Goal: Information Seeking & Learning: Learn about a topic

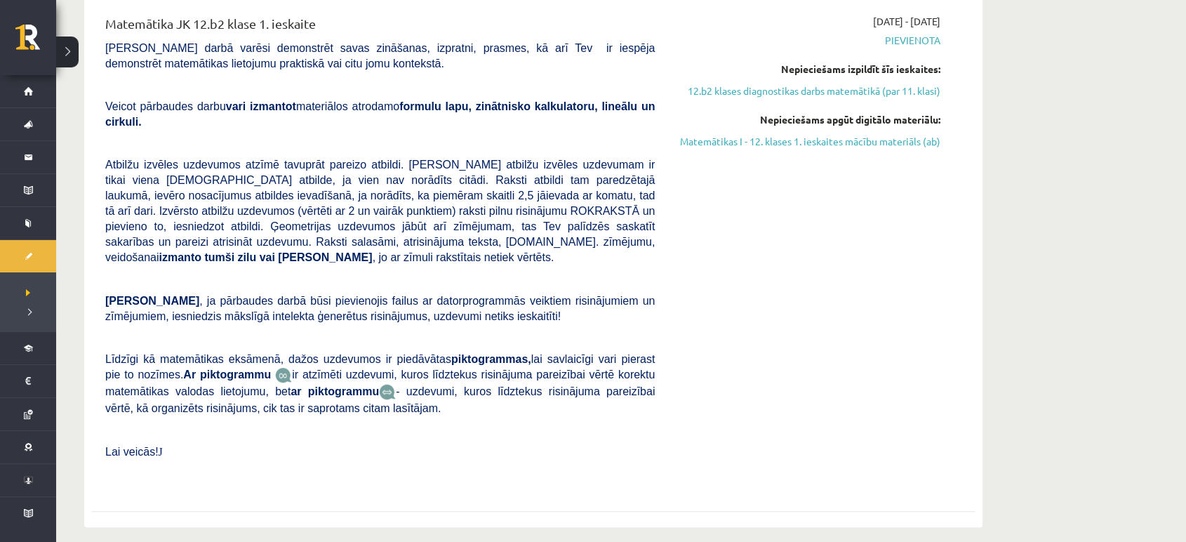
scroll to position [388, 0]
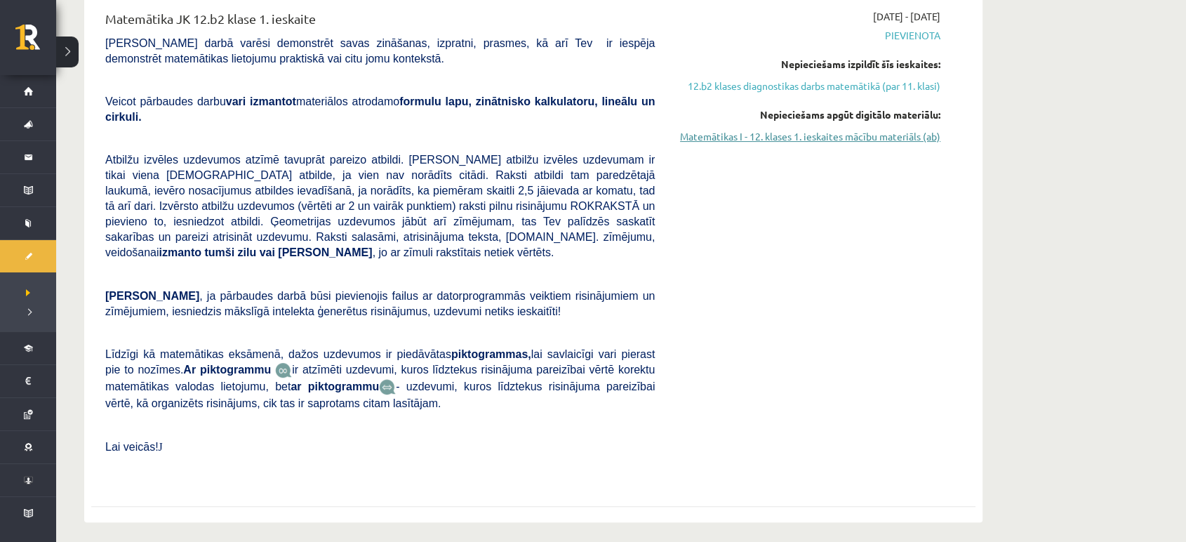
click at [865, 140] on link "Matemātikas I - 12. klases 1. ieskaites mācību materiāls (ab)" at bounding box center [808, 136] width 265 height 15
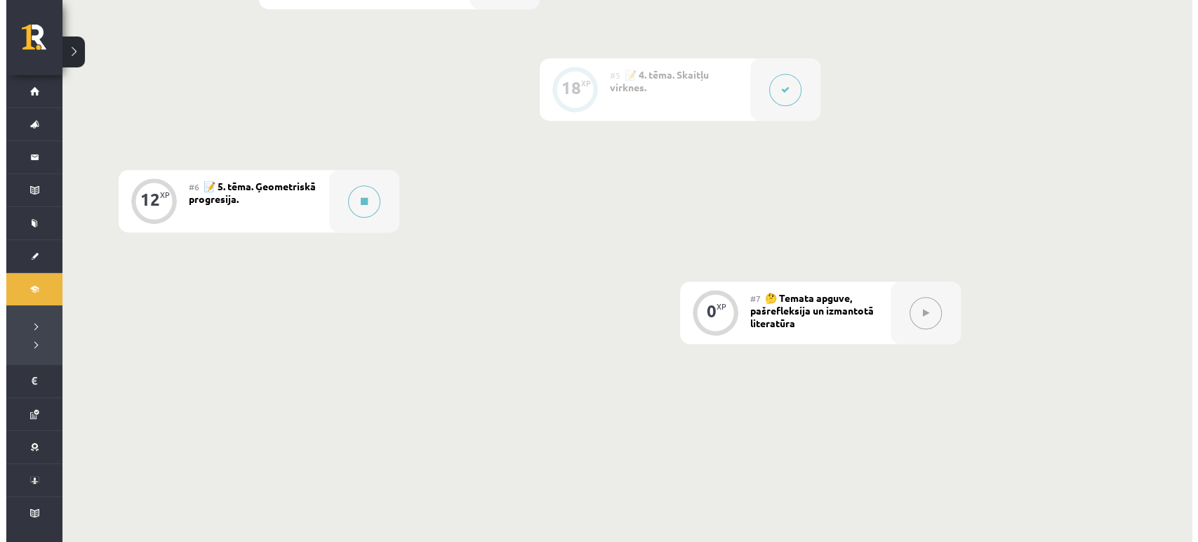
scroll to position [871, 0]
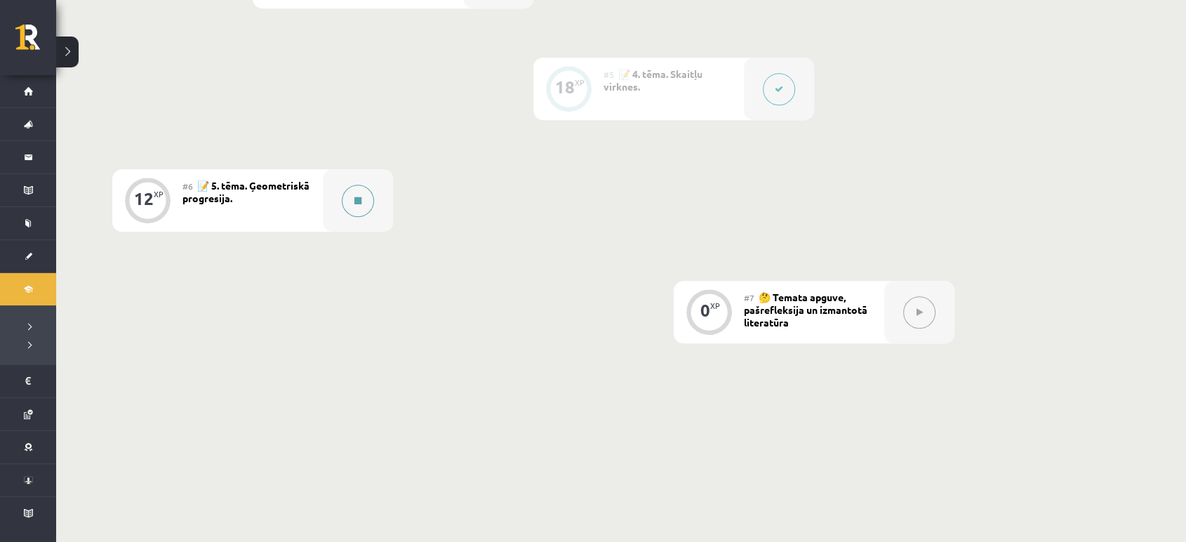
click at [357, 212] on button at bounding box center [358, 201] width 32 height 32
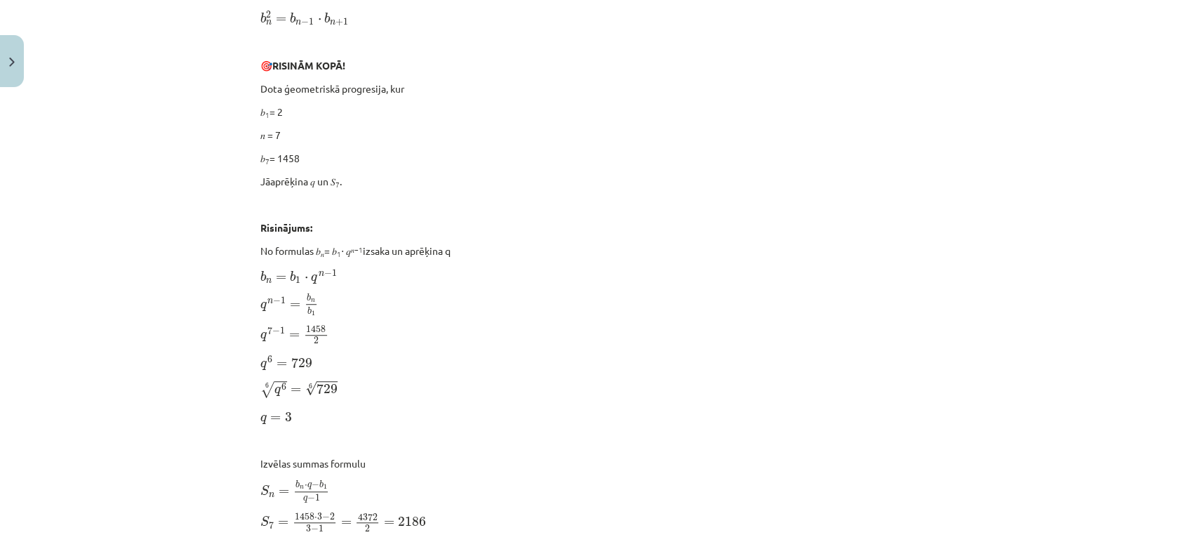
scroll to position [535, 0]
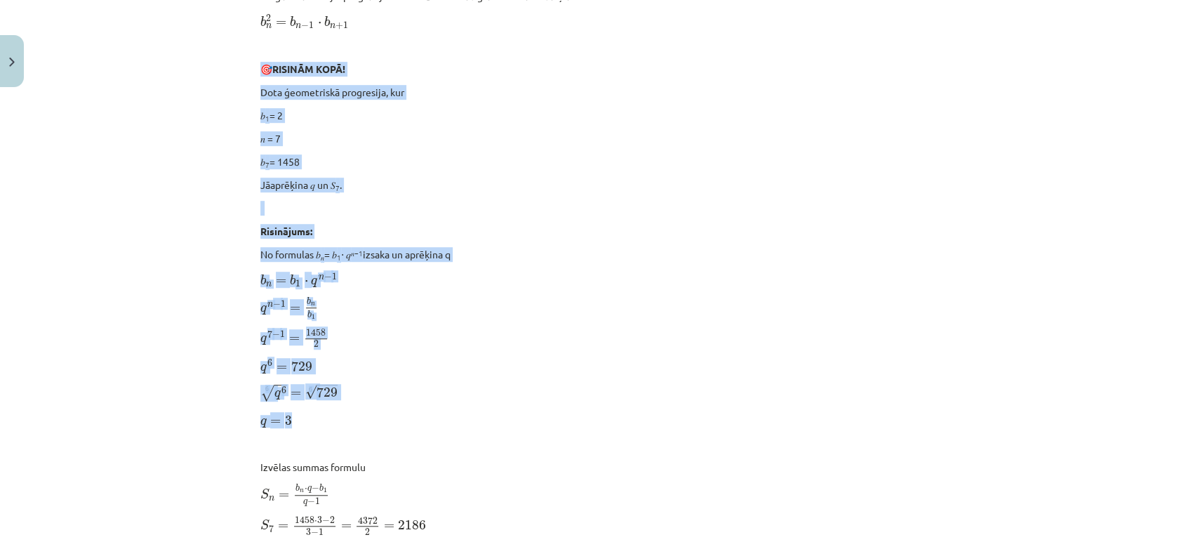
drag, startPoint x: 232, startPoint y: 62, endPoint x: 393, endPoint y: 421, distance: 393.8
click at [393, 421] on div "Mācību tēma: Matemātikas i - 12. klases 1. ieskaites mācību materiāls (ab) #6 📝…" at bounding box center [599, 271] width 1198 height 542
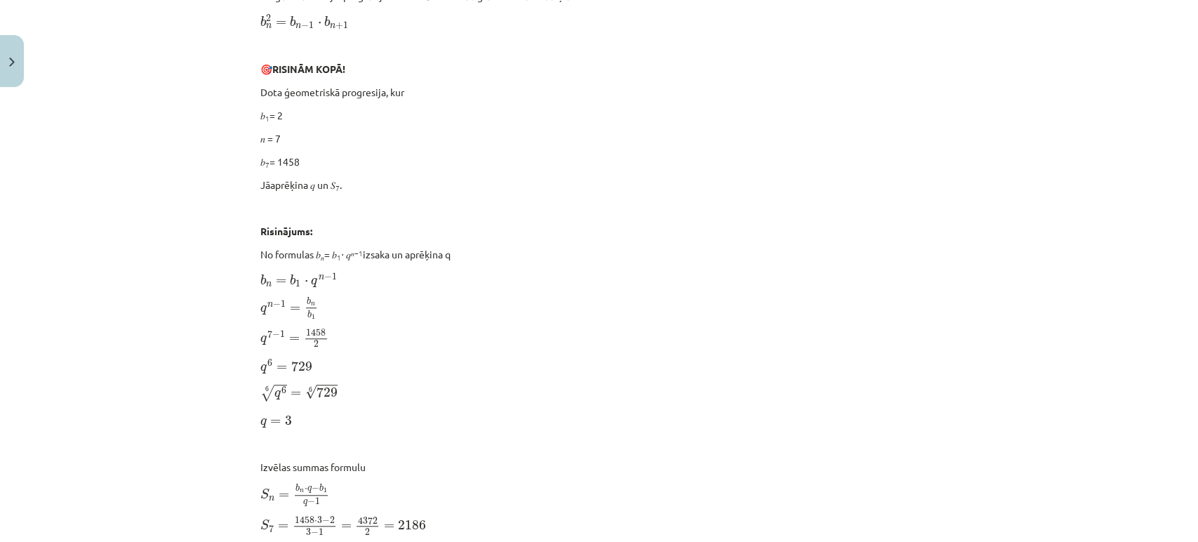
click at [393, 421] on p "q = 3 q = 3" at bounding box center [599, 420] width 678 height 18
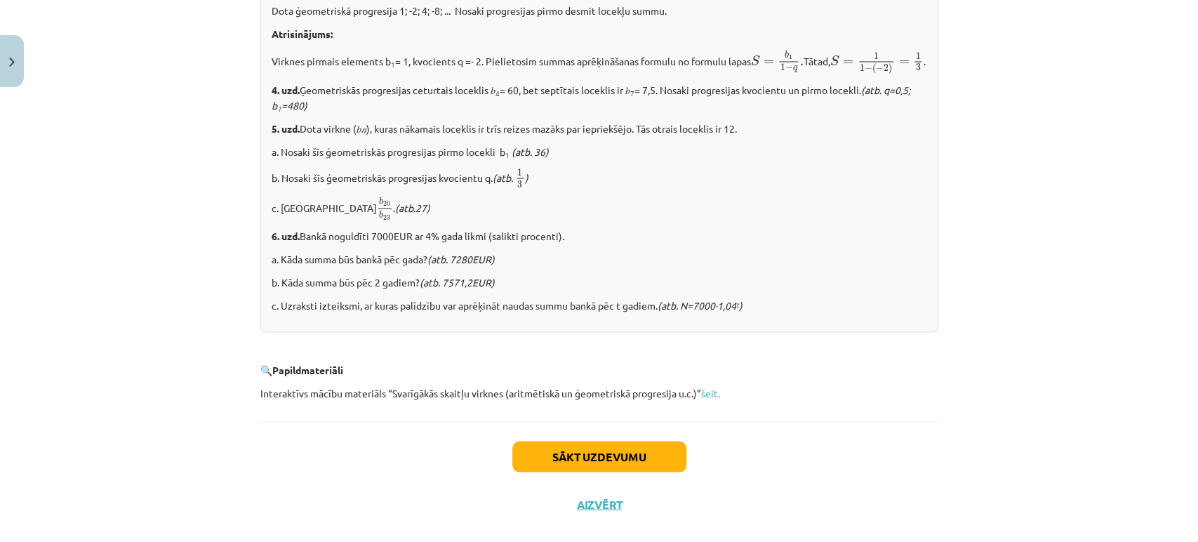
scroll to position [1733, 0]
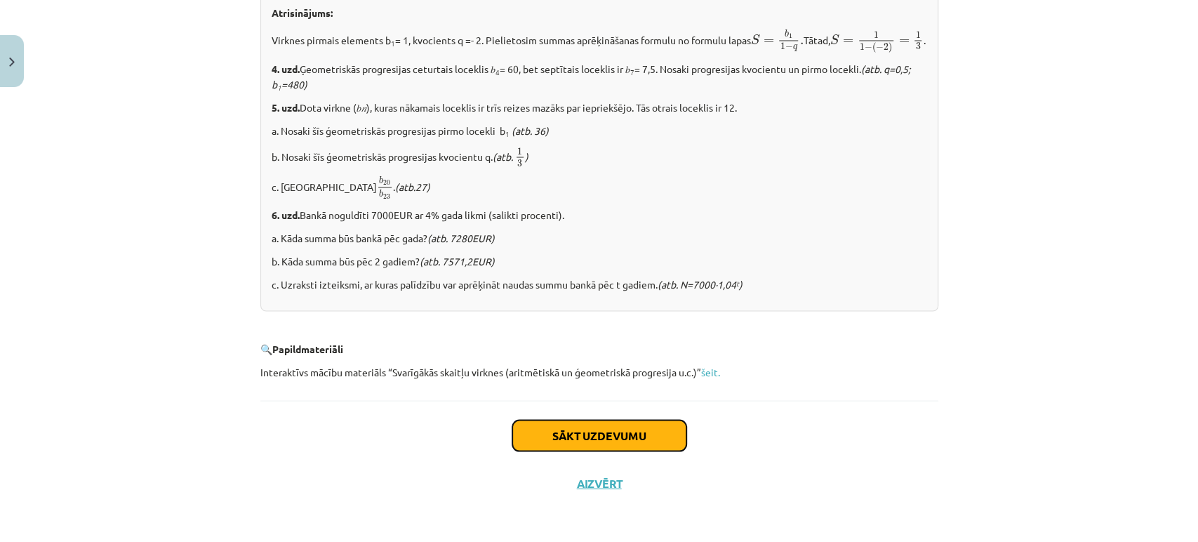
click at [585, 444] on button "Sākt uzdevumu" at bounding box center [600, 435] width 174 height 31
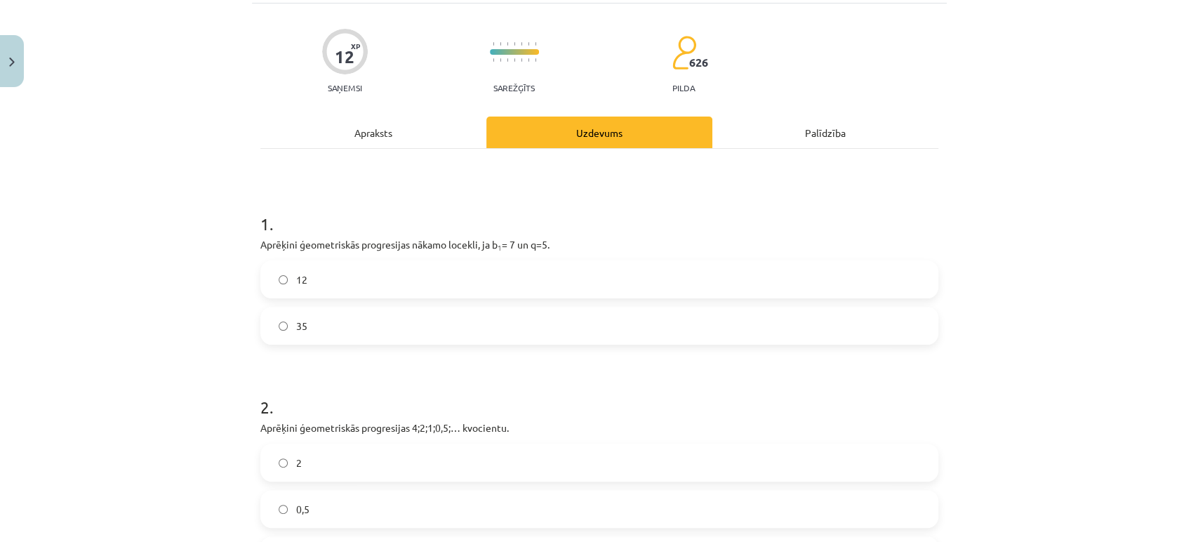
scroll to position [88, 0]
drag, startPoint x: 240, startPoint y: 249, endPoint x: 571, endPoint y: 248, distance: 331.4
click at [571, 248] on div "Mācību tēma: Matemātikas i - 12. klases 1. ieskaites mācību materiāls (ab) #6 📝…" at bounding box center [599, 271] width 1198 height 542
copy p "Aprēķini ģeometriskās progresijas nākamo locekli, ja b 1 = 7 un q=5."
click at [345, 319] on label "35" at bounding box center [599, 327] width 675 height 35
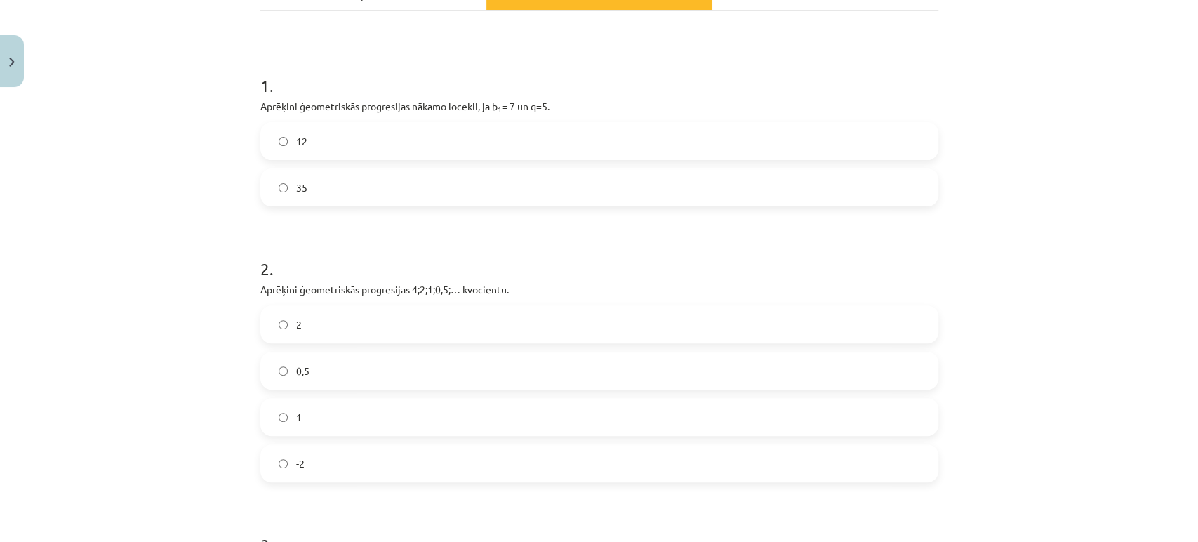
scroll to position [230, 0]
drag, startPoint x: 239, startPoint y: 289, endPoint x: 515, endPoint y: 292, distance: 275.9
click at [515, 292] on div "Mācību tēma: Matemātikas i - 12. klases 1. ieskaites mācību materiāls (ab) #6 📝…" at bounding box center [599, 271] width 1198 height 542
copy p "Aprēķini ģeometriskās progresijas 4;2;1;0,5;… kvocientu."
click at [369, 362] on label "0,5" at bounding box center [599, 368] width 675 height 35
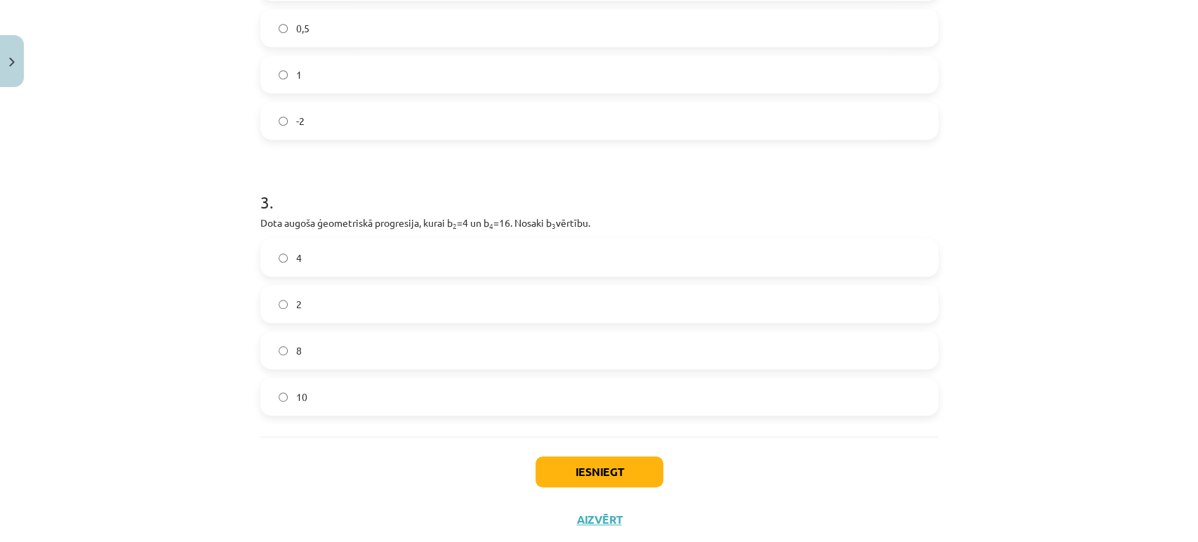
scroll to position [573, 0]
click at [377, 257] on label "4" at bounding box center [599, 255] width 675 height 35
drag, startPoint x: 247, startPoint y: 220, endPoint x: 603, endPoint y: 221, distance: 356.0
click at [603, 221] on div "12 XP Saņemsi Sarežģīts 626 pilda Apraksts Uzdevums Palīdzība 1 . Aprēķini ģeom…" at bounding box center [599, 30] width 695 height 1021
copy p "Dota augoša ģeometriskā progresija, kurai b 2 =4 un b 4 =16. Nosaki b 3 vērtību."
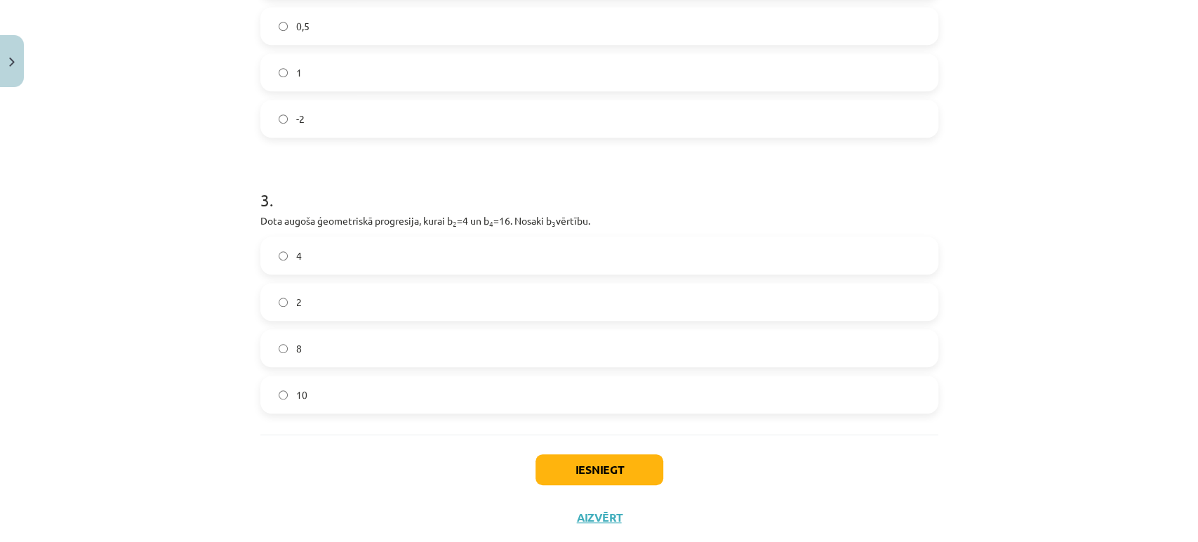
click at [369, 343] on label "8" at bounding box center [599, 348] width 675 height 35
click at [938, 32] on div "12 XP Saņemsi Sarežģīts 626 pilda Apraksts Uzdevums Palīdzība 1 . Aprēķini ģeom…" at bounding box center [599, 30] width 695 height 1021
click at [586, 460] on button "Iesniegt" at bounding box center [600, 469] width 128 height 31
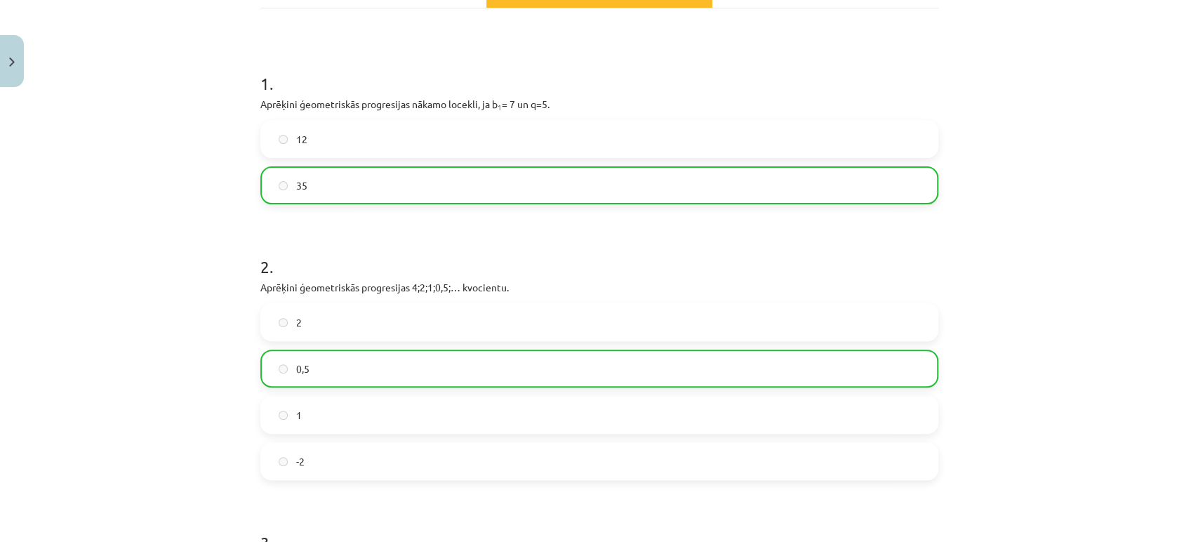
scroll to position [0, 0]
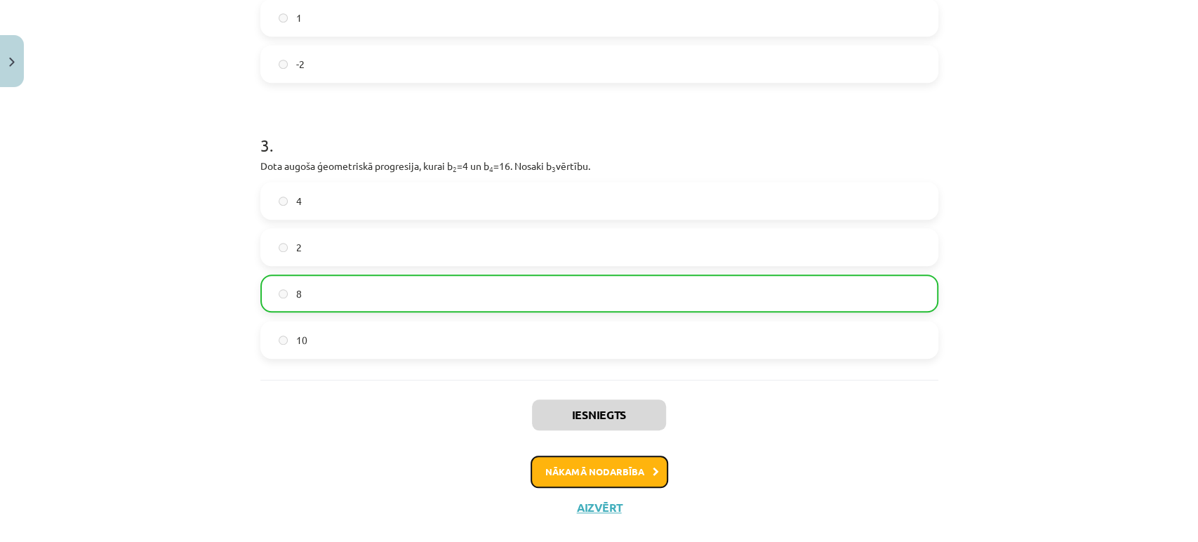
click at [591, 477] on button "Nākamā nodarbība" at bounding box center [600, 472] width 138 height 32
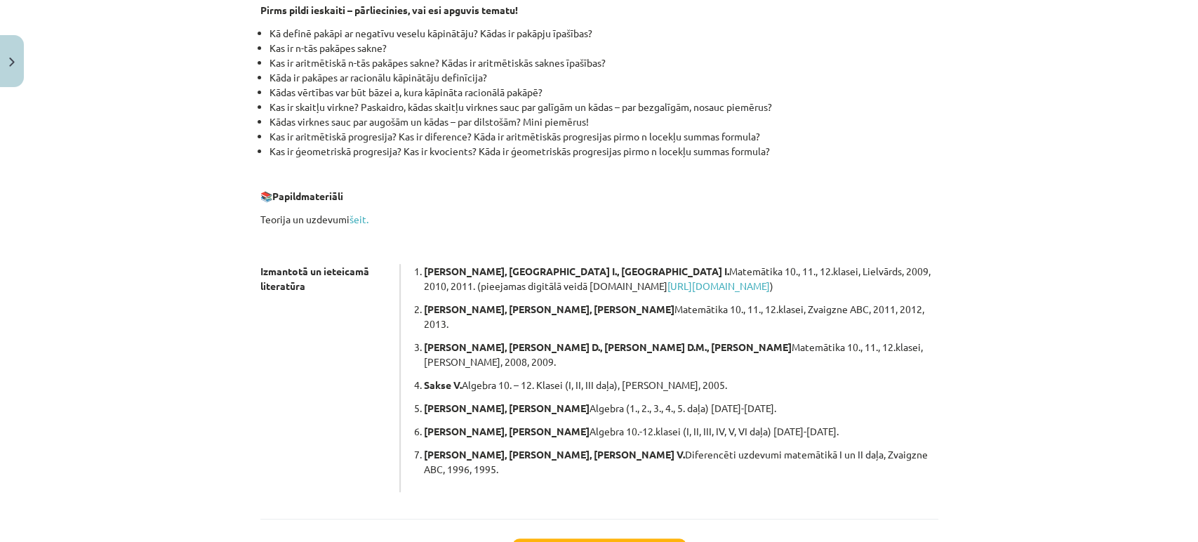
scroll to position [345, 0]
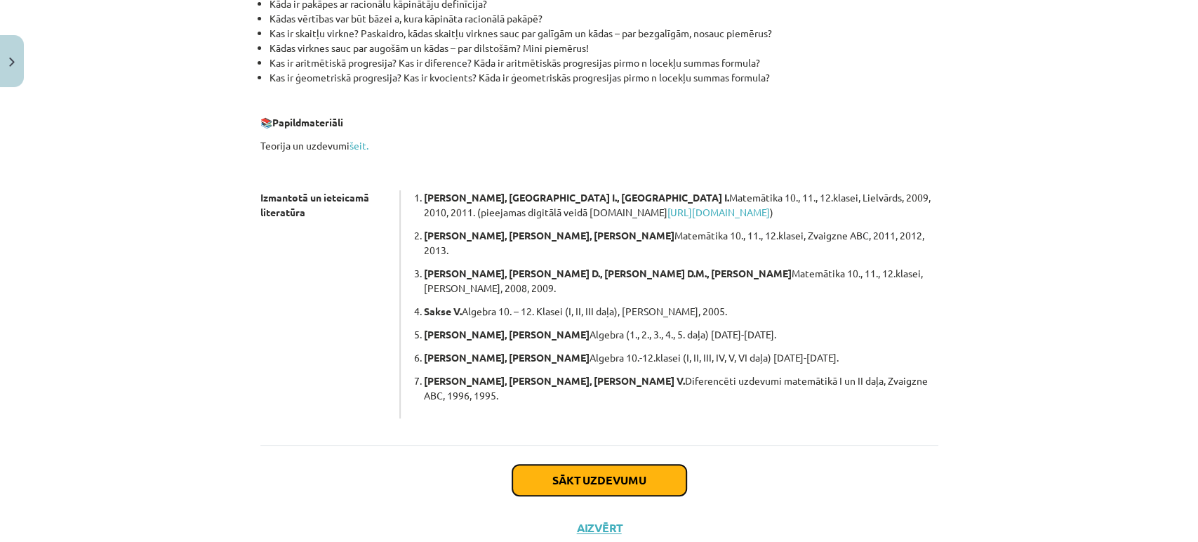
click at [577, 465] on button "Sākt uzdevumu" at bounding box center [600, 480] width 174 height 31
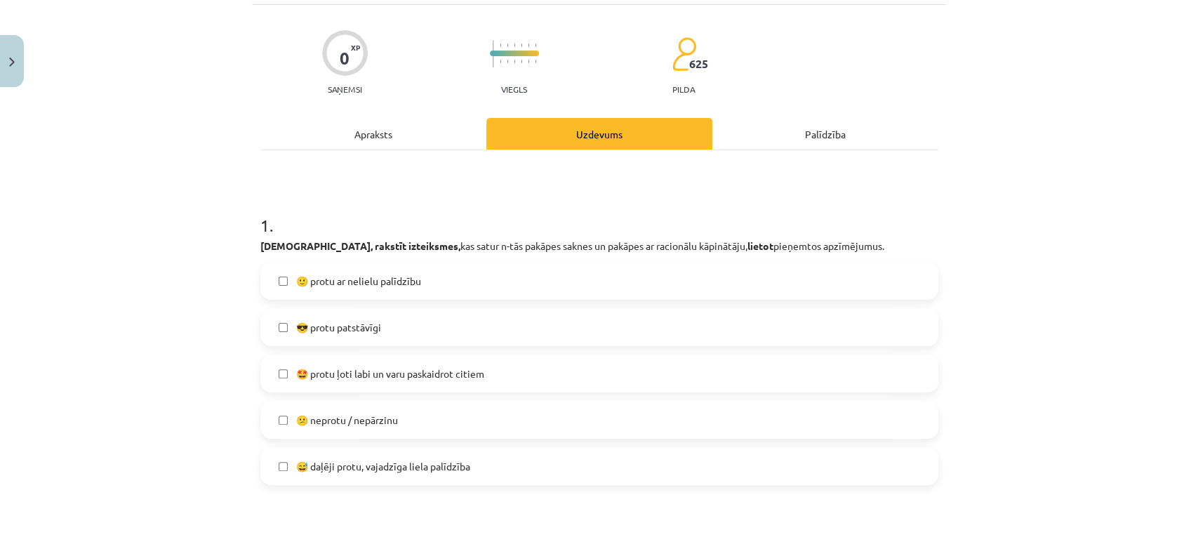
scroll to position [91, 0]
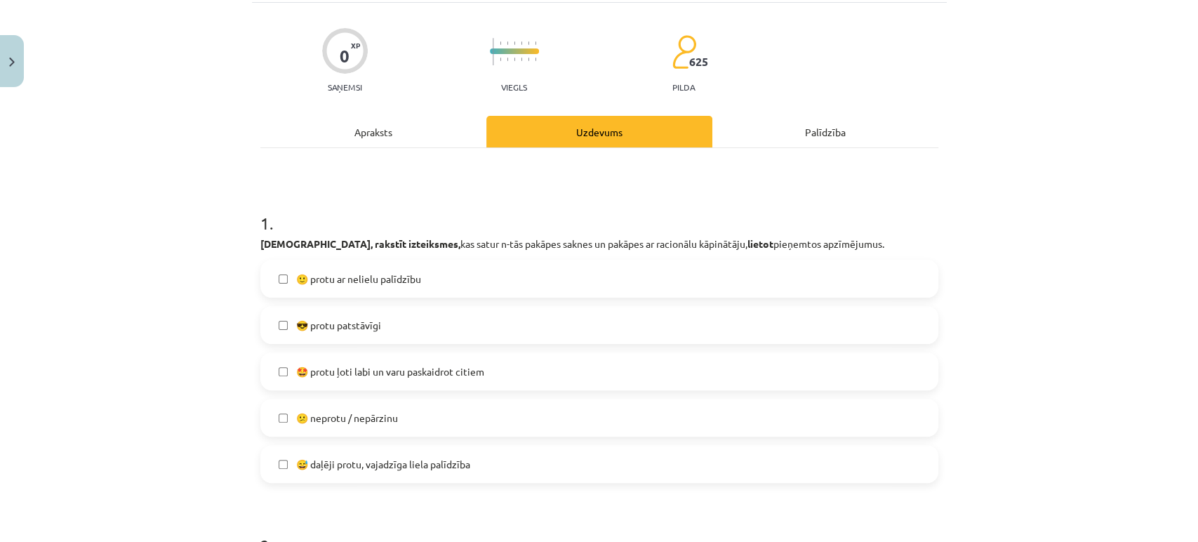
click at [416, 283] on label "🙂 protu ar nelielu palīdzību" at bounding box center [599, 278] width 675 height 35
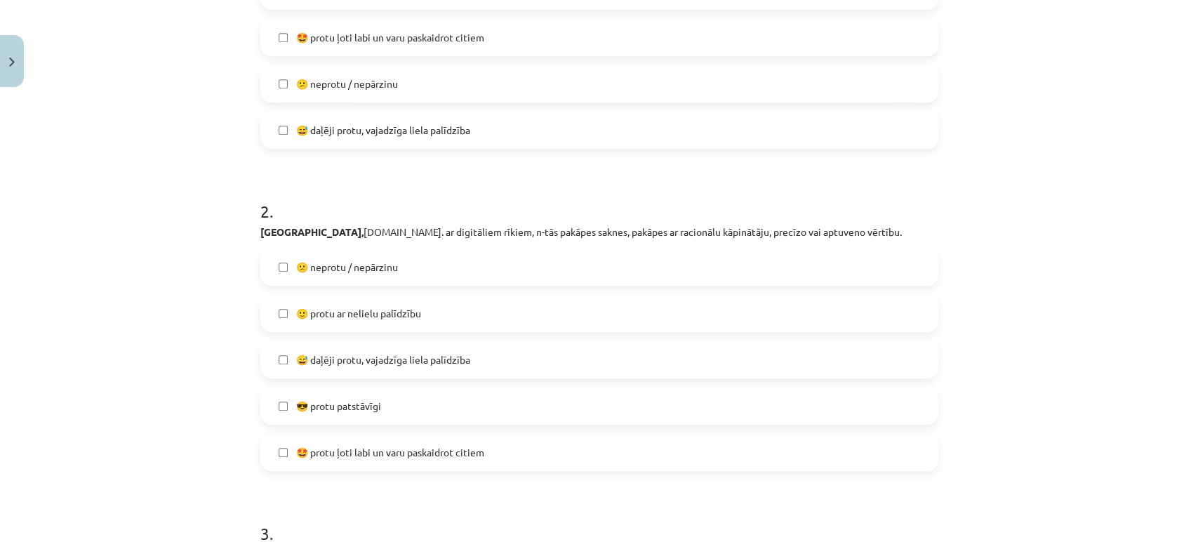
scroll to position [427, 0]
click at [406, 135] on label "😅 daļēji protu, vajadzīga liela palīdzība" at bounding box center [599, 127] width 675 height 35
click at [367, 319] on label "🙂 protu ar nelielu palīdzību" at bounding box center [599, 310] width 675 height 35
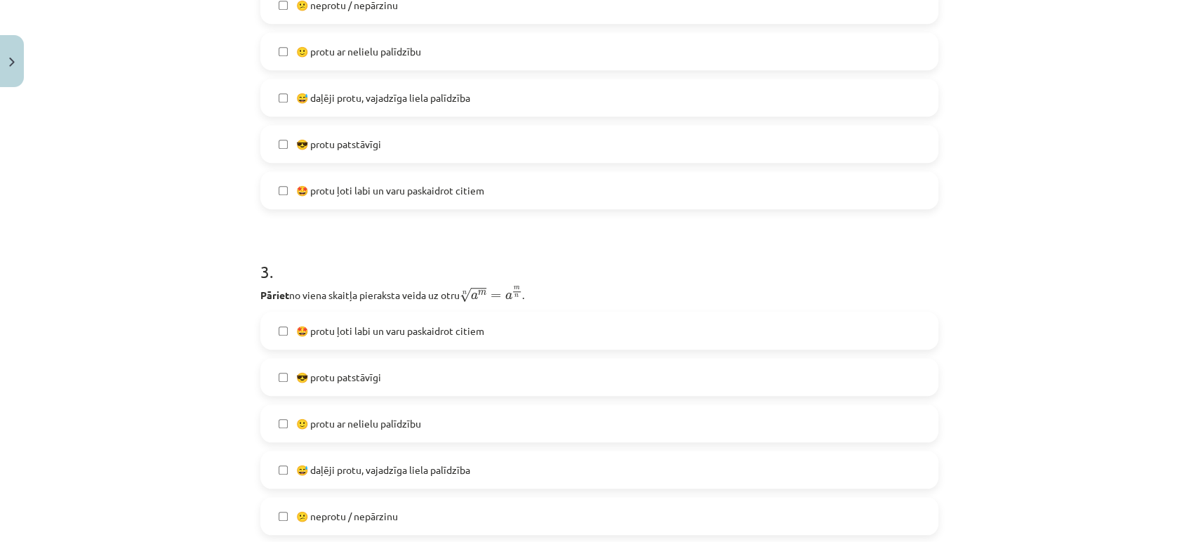
scroll to position [696, 0]
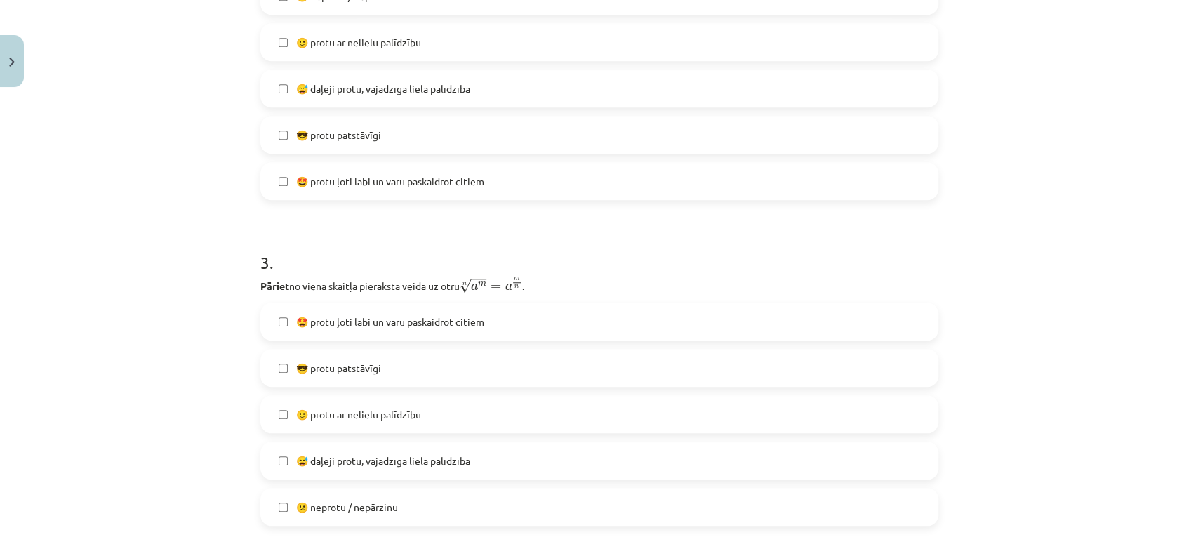
click at [388, 361] on label "😎 protu patstāvīgi" at bounding box center [599, 367] width 675 height 35
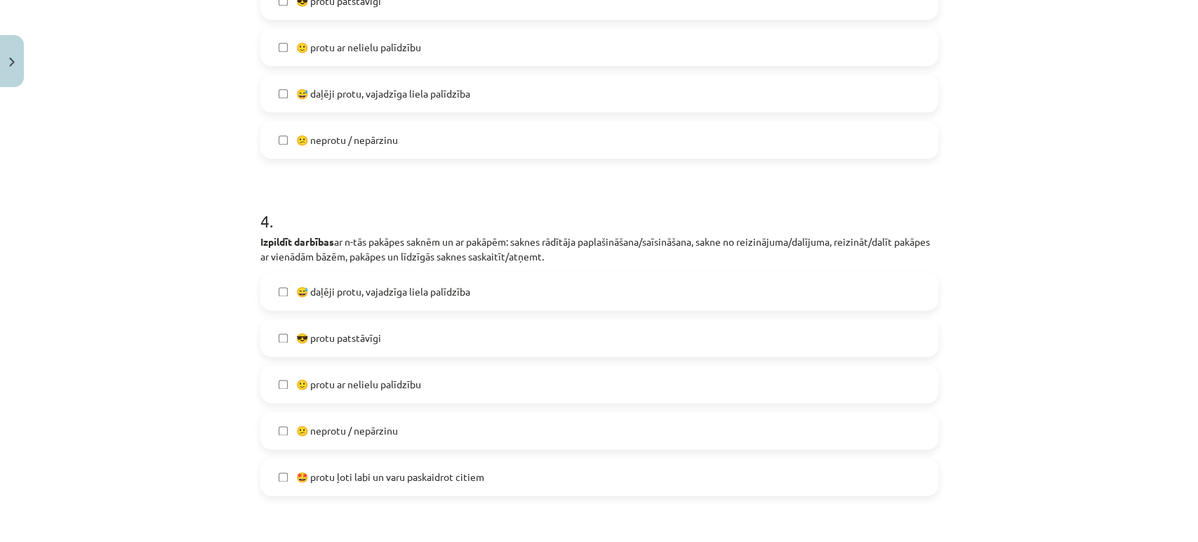
scroll to position [1074, 0]
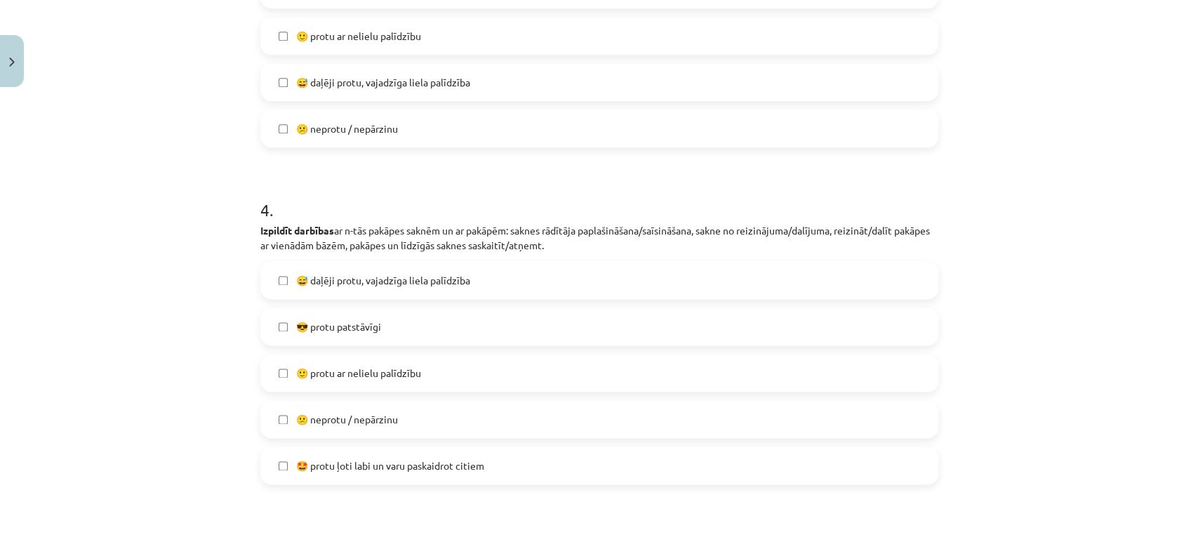
click at [430, 380] on label "🙂 protu ar nelielu palīdzību" at bounding box center [599, 372] width 675 height 35
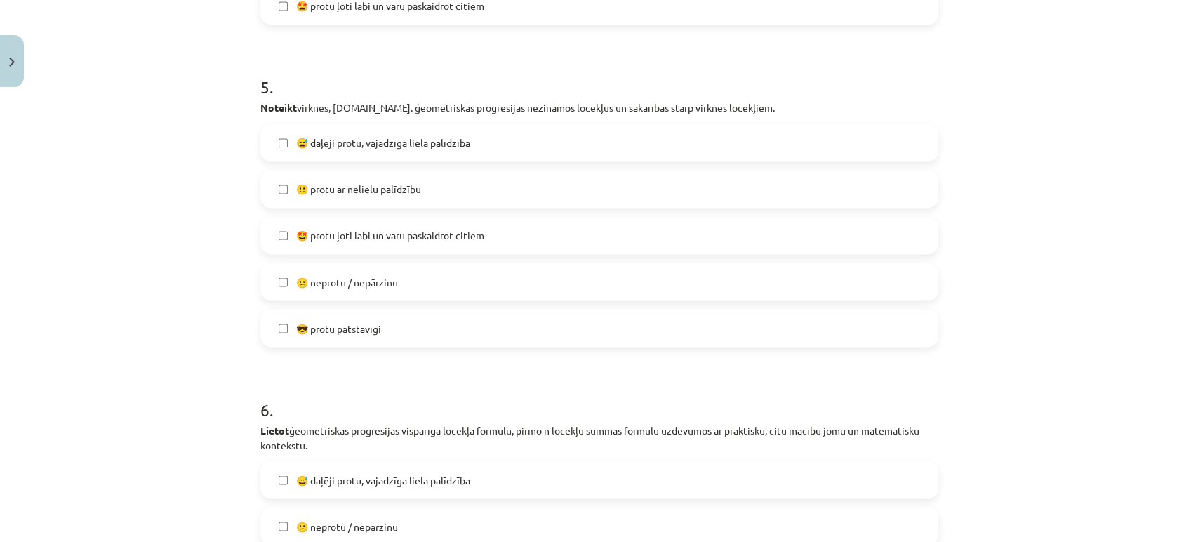
scroll to position [1540, 0]
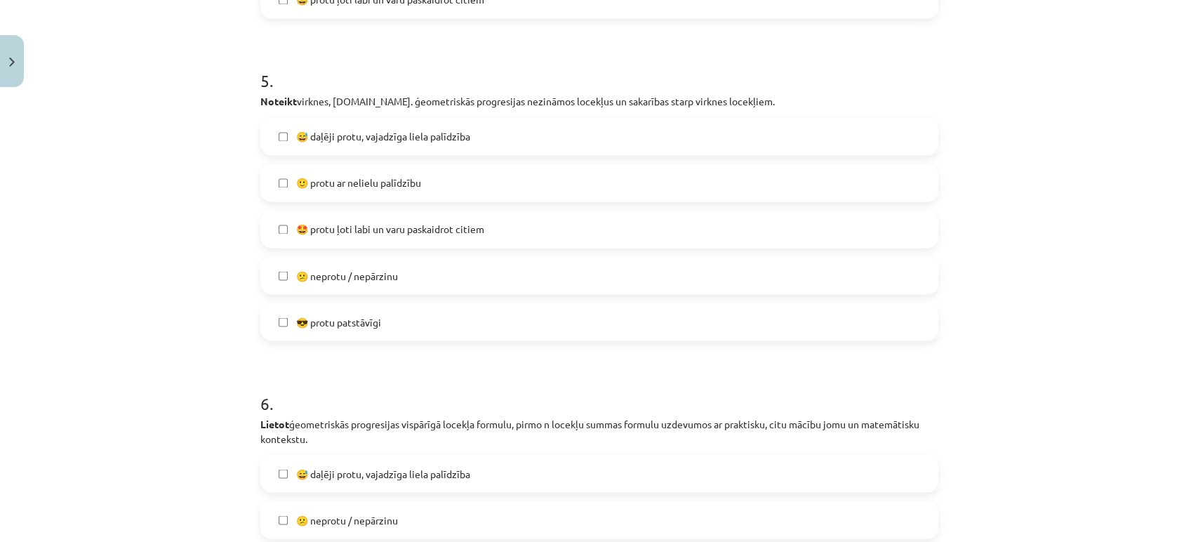
click at [484, 170] on label "🙂 protu ar nelielu palīdzību" at bounding box center [599, 182] width 675 height 35
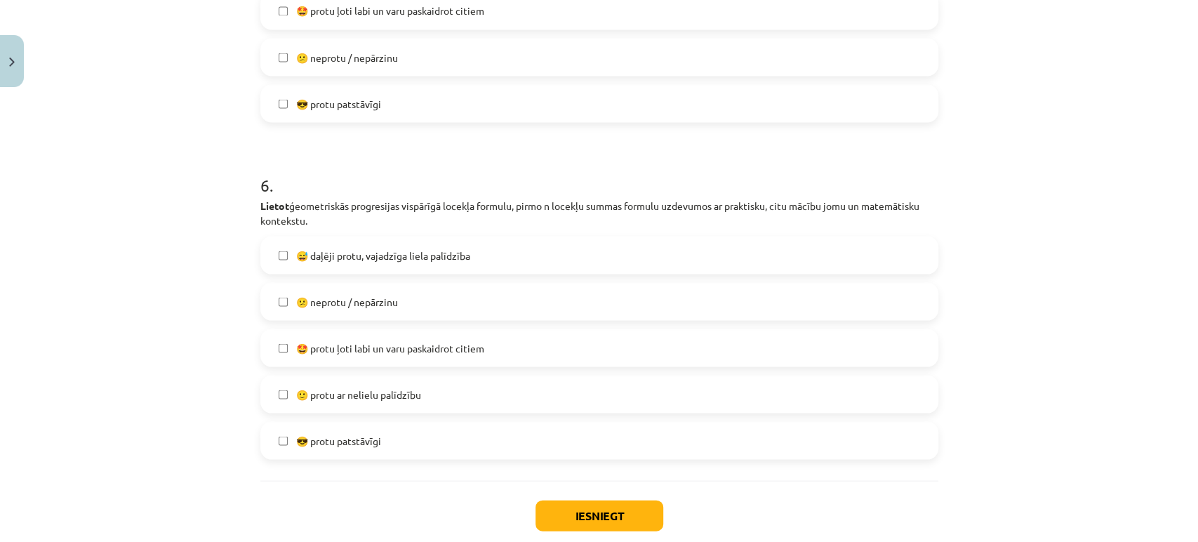
scroll to position [1792, 0]
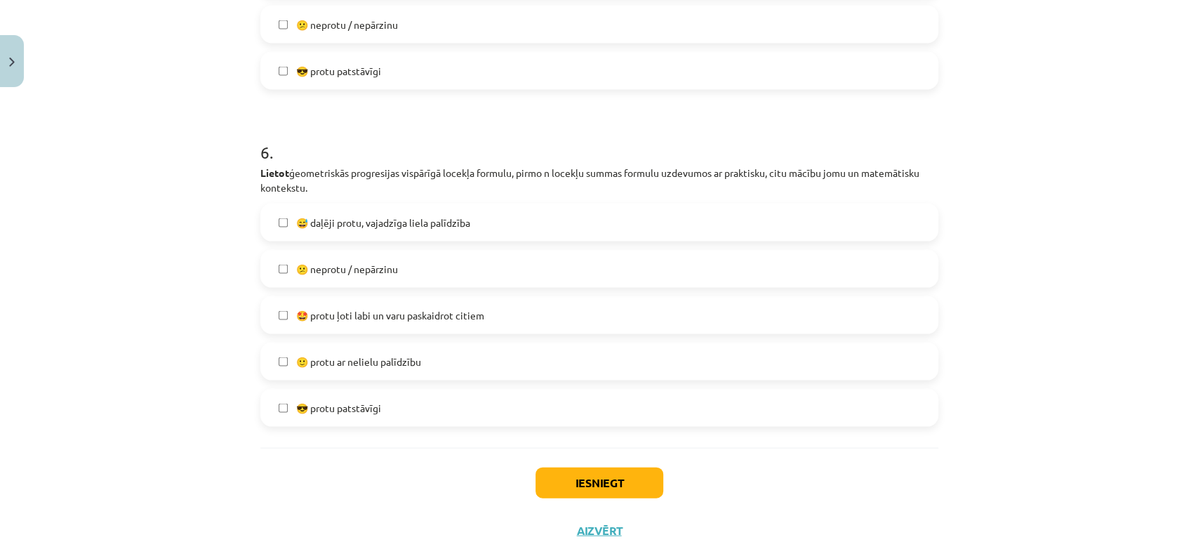
click at [414, 255] on label "😕 neprotu / nepārzinu" at bounding box center [599, 268] width 675 height 35
click at [444, 237] on label "😅 daļēji protu, vajadzīga liela palīdzība" at bounding box center [599, 221] width 675 height 35
click at [562, 489] on button "Iesniegt" at bounding box center [600, 482] width 128 height 31
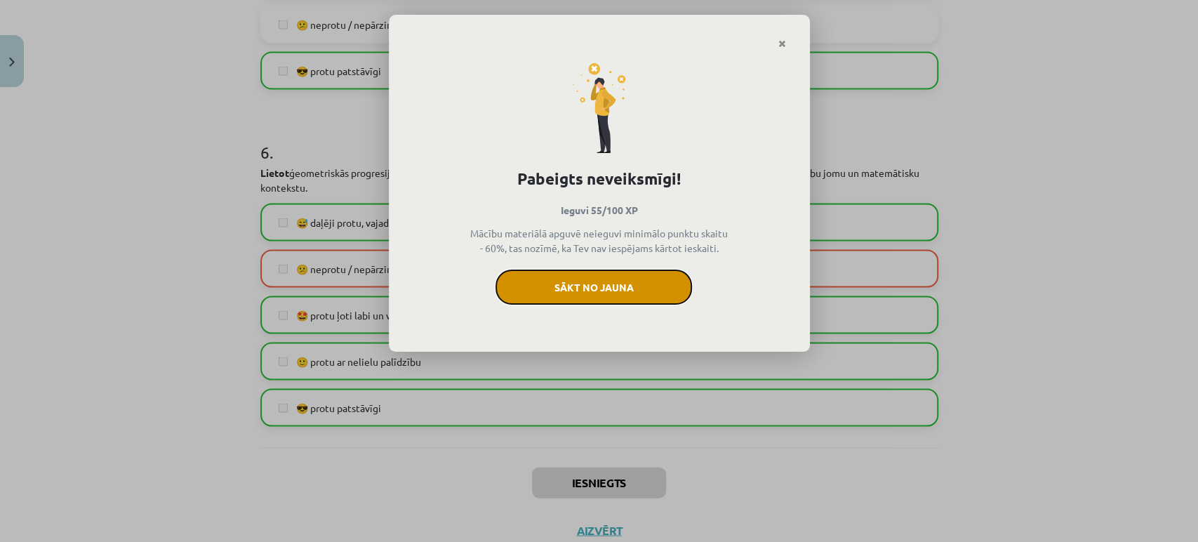
click at [627, 285] on button "Sākt no jauna" at bounding box center [594, 287] width 197 height 35
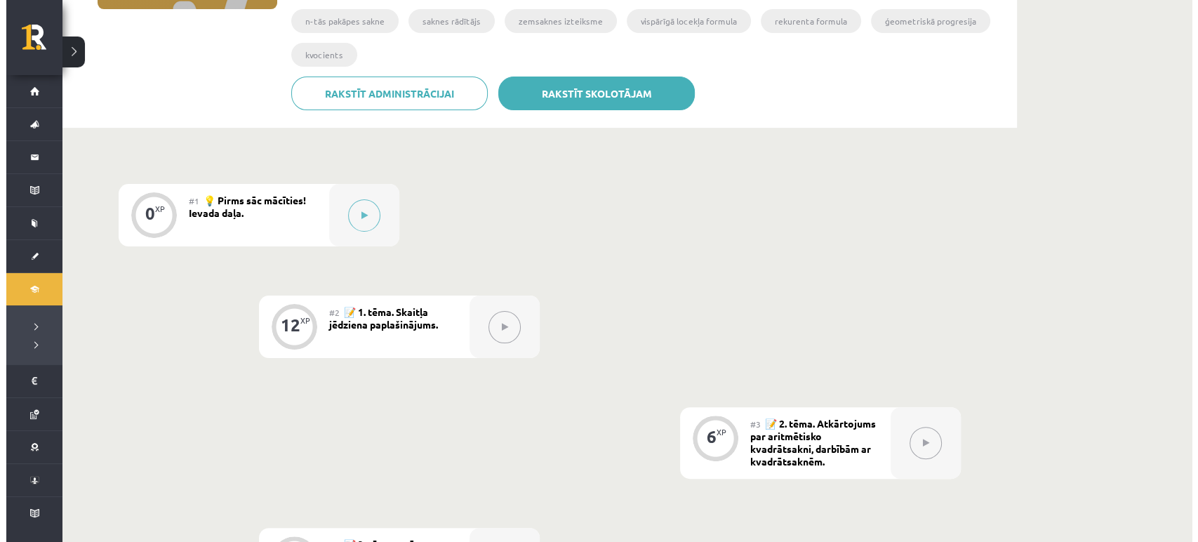
scroll to position [280, 0]
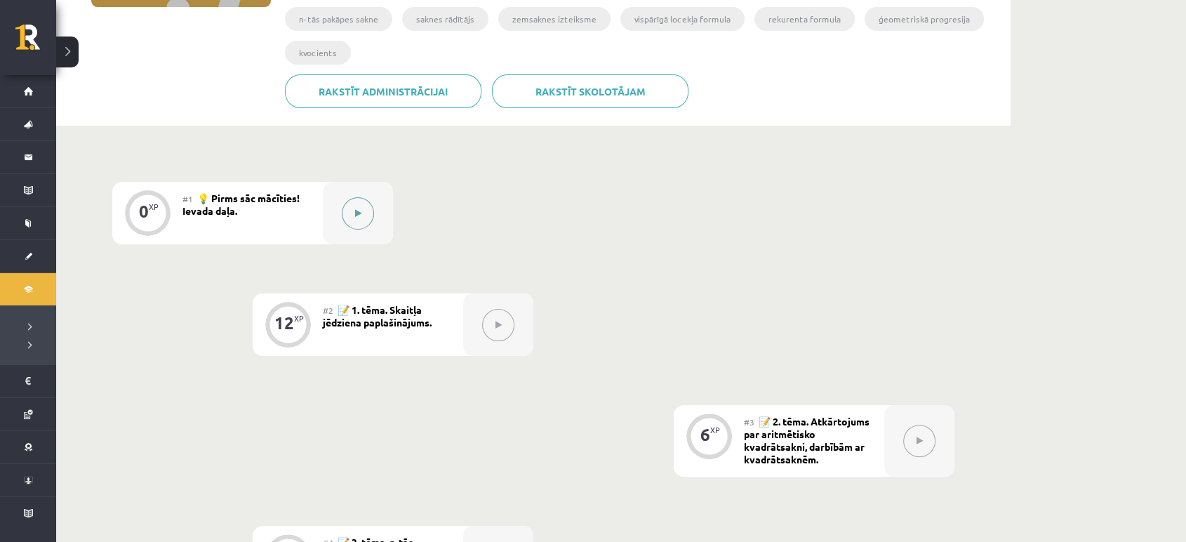
click at [363, 204] on button at bounding box center [358, 213] width 32 height 32
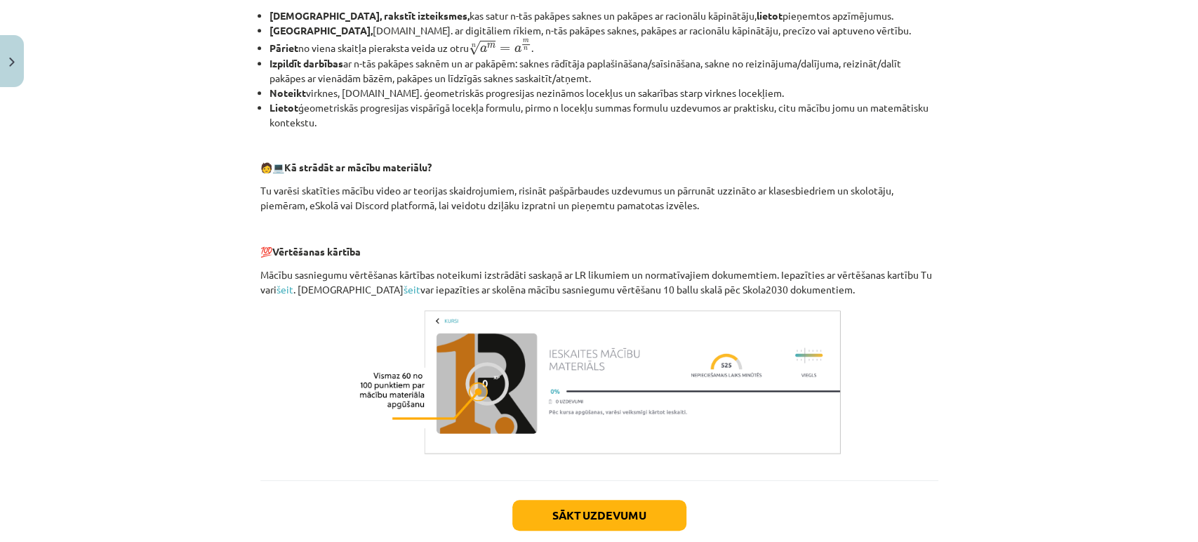
scroll to position [586, 0]
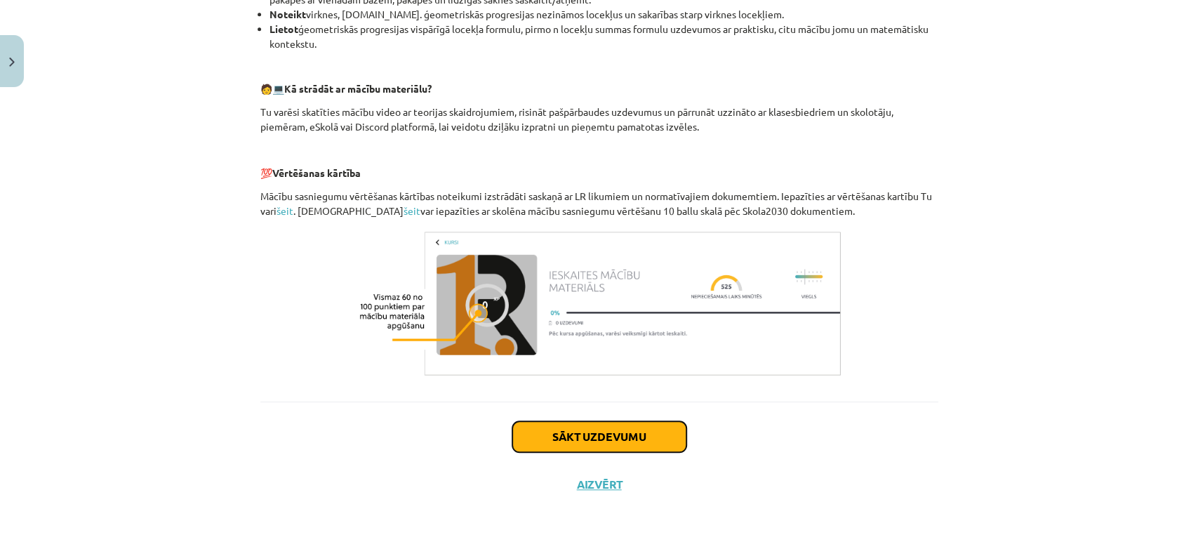
click at [581, 423] on button "Sākt uzdevumu" at bounding box center [600, 436] width 174 height 31
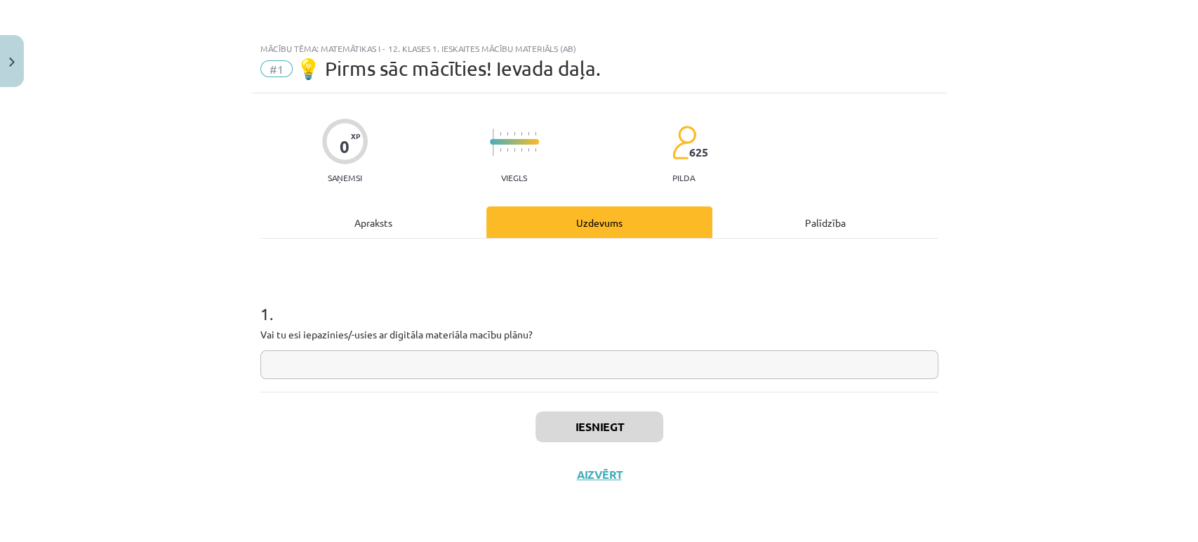
click at [419, 358] on input "text" at bounding box center [599, 364] width 678 height 29
type input "**********"
click at [603, 420] on button "Iesniegt" at bounding box center [600, 426] width 128 height 31
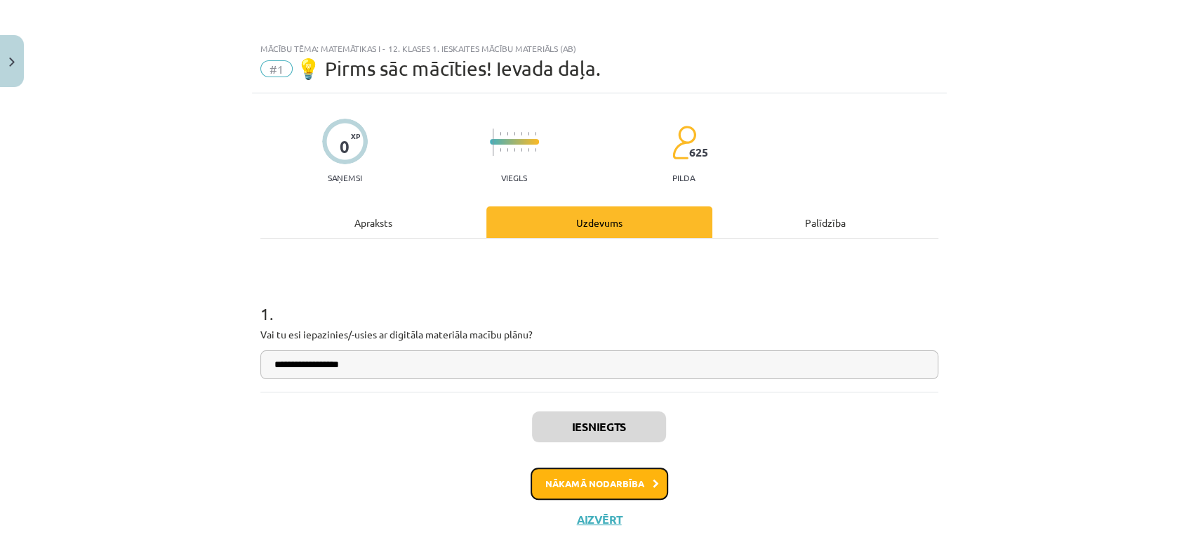
click at [583, 470] on button "Nākamā nodarbība" at bounding box center [600, 484] width 138 height 32
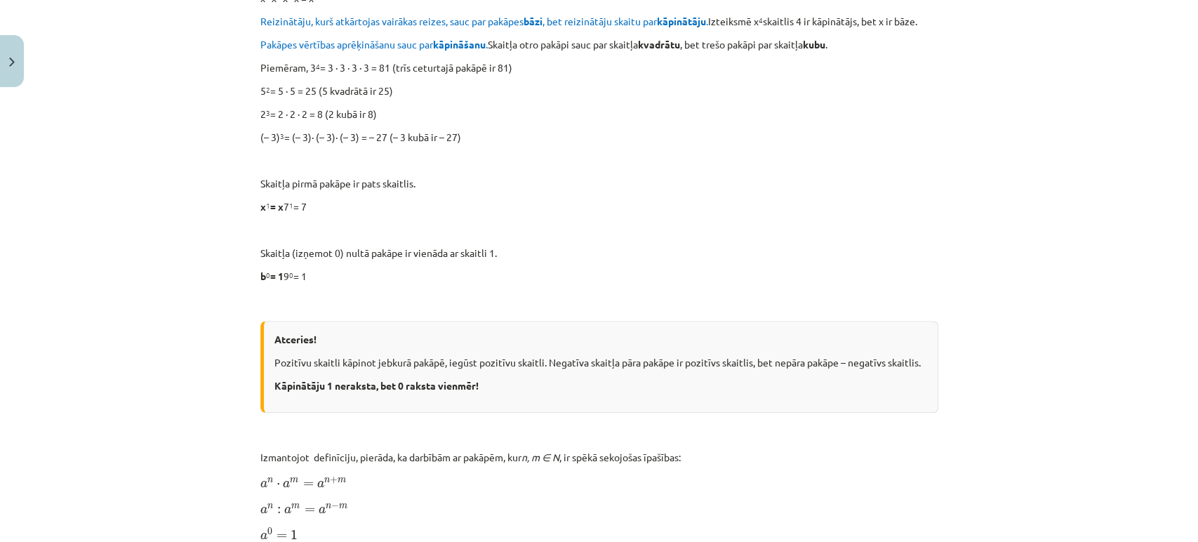
scroll to position [553, 0]
click at [692, 253] on p "Skaitļa (izņemot 0) nultā pakāpe ir vienāda ar skaitli 1." at bounding box center [599, 252] width 678 height 15
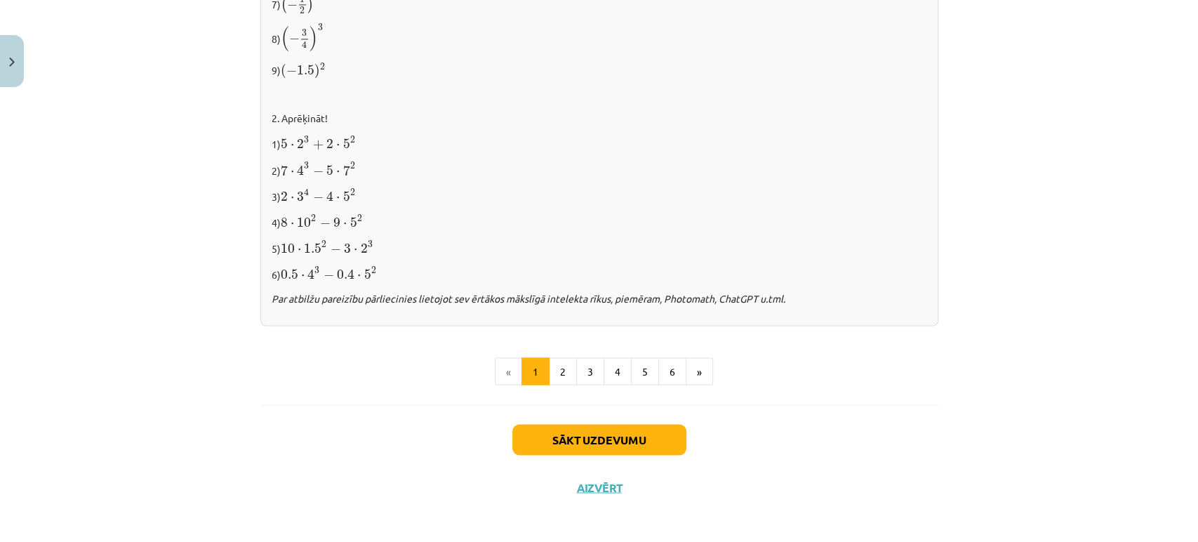
scroll to position [1455, 0]
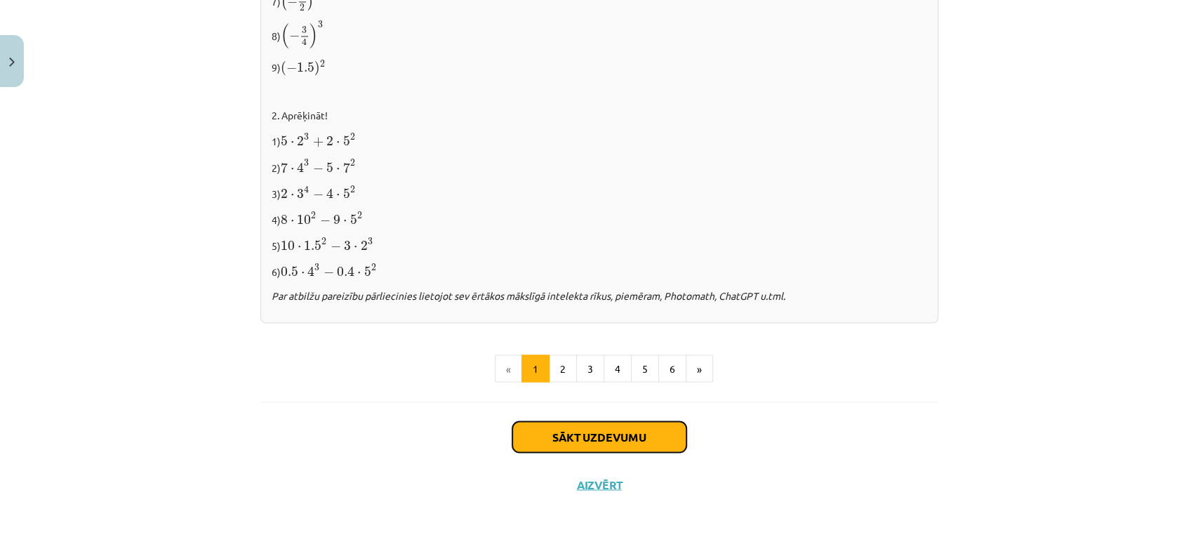
click at [593, 425] on button "Sākt uzdevumu" at bounding box center [600, 436] width 174 height 31
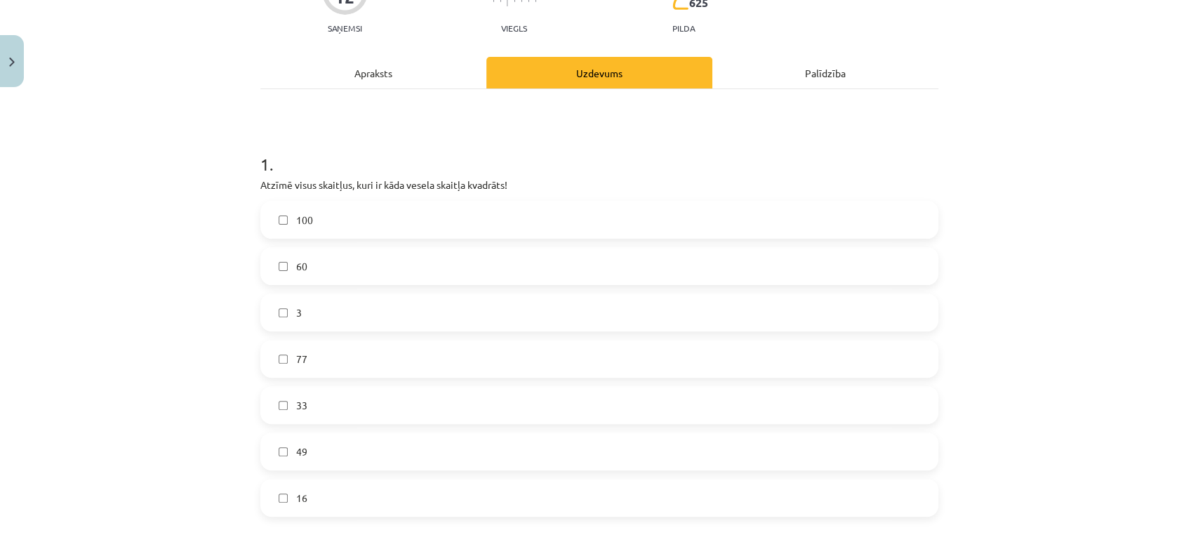
scroll to position [157, 0]
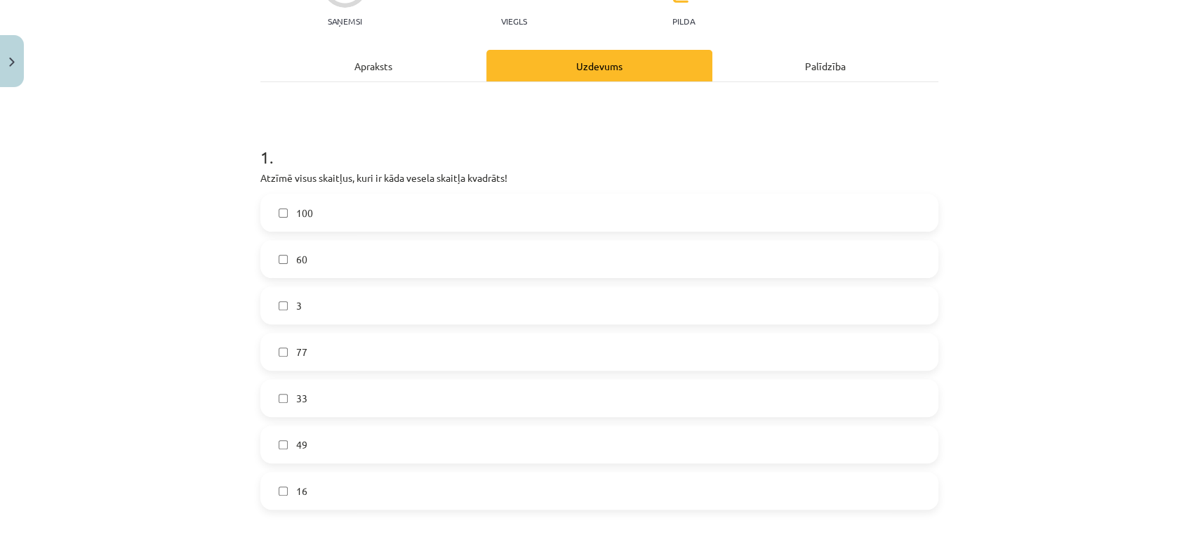
click at [375, 212] on label "100" at bounding box center [599, 212] width 675 height 35
click at [331, 433] on label "49" at bounding box center [599, 444] width 675 height 35
click at [339, 498] on label "16" at bounding box center [599, 490] width 675 height 35
click at [348, 307] on label "3" at bounding box center [599, 305] width 675 height 35
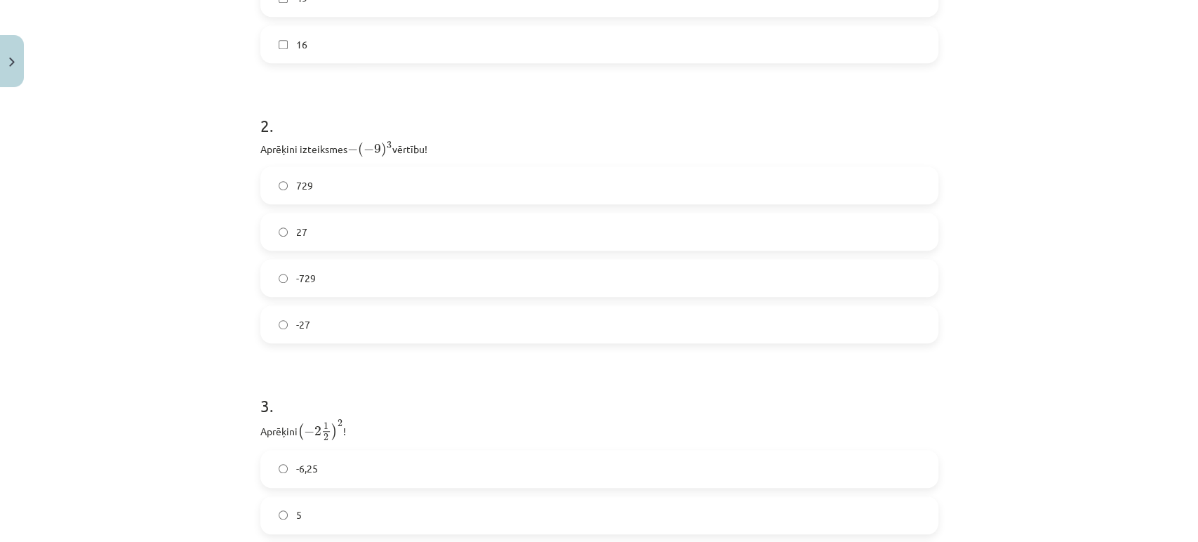
scroll to position [607, 0]
click at [351, 178] on label "729" at bounding box center [599, 181] width 675 height 35
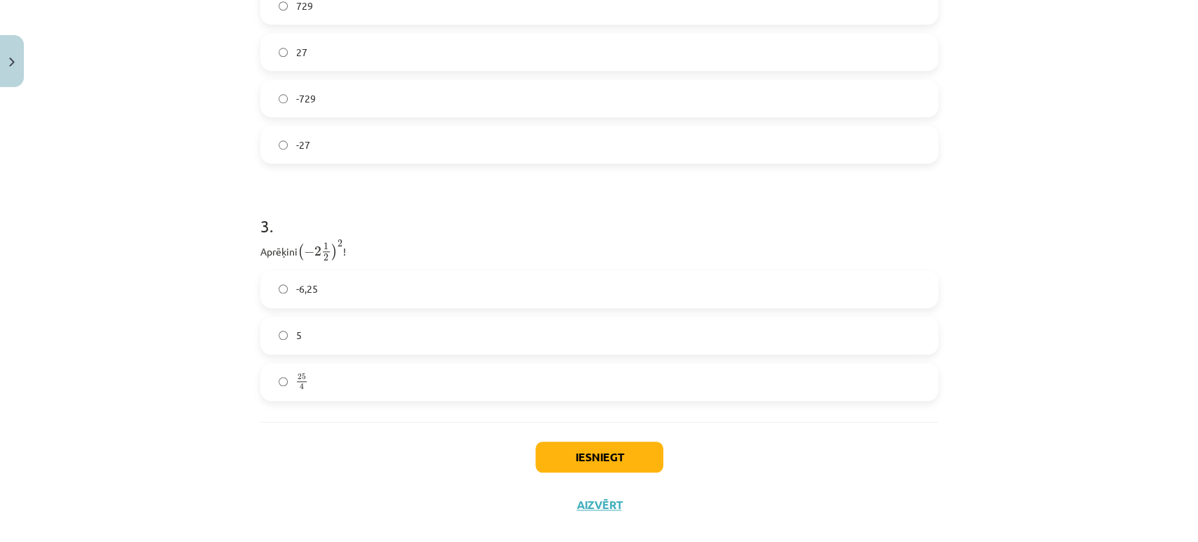
scroll to position [784, 0]
drag, startPoint x: 291, startPoint y: 229, endPoint x: 249, endPoint y: 220, distance: 43.6
click at [216, 268] on div "Mācību tēma: Matemātikas i - 12. klases 1. ieskaites mācību materiāls (ab) #2 📝…" at bounding box center [599, 271] width 1198 height 542
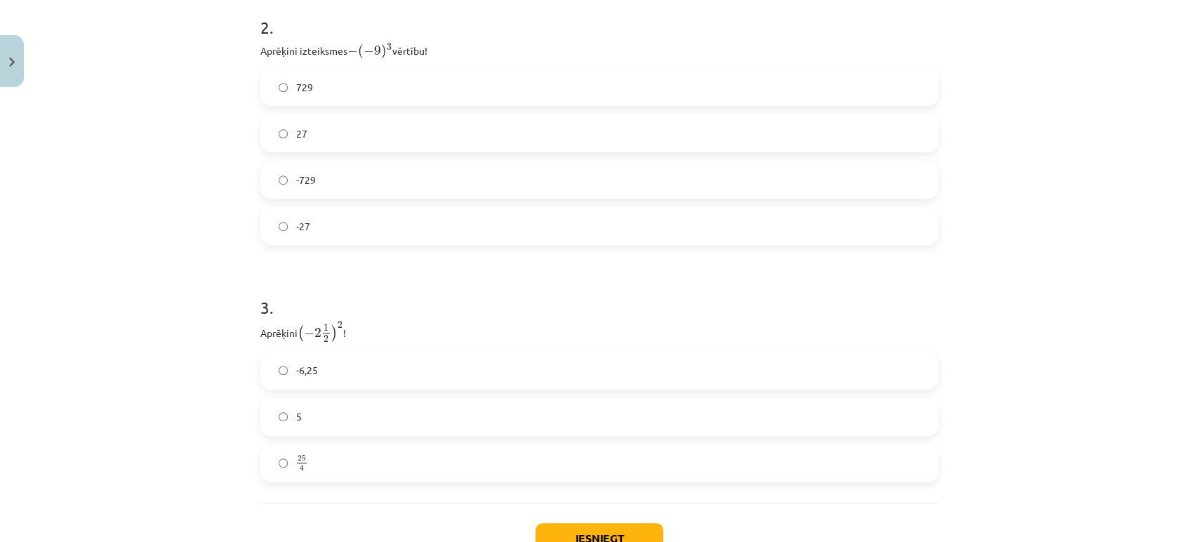
scroll to position [706, 0]
click at [331, 368] on label "-6,25" at bounding box center [599, 366] width 675 height 35
click at [359, 452] on label "25 4 25 4" at bounding box center [599, 459] width 675 height 35
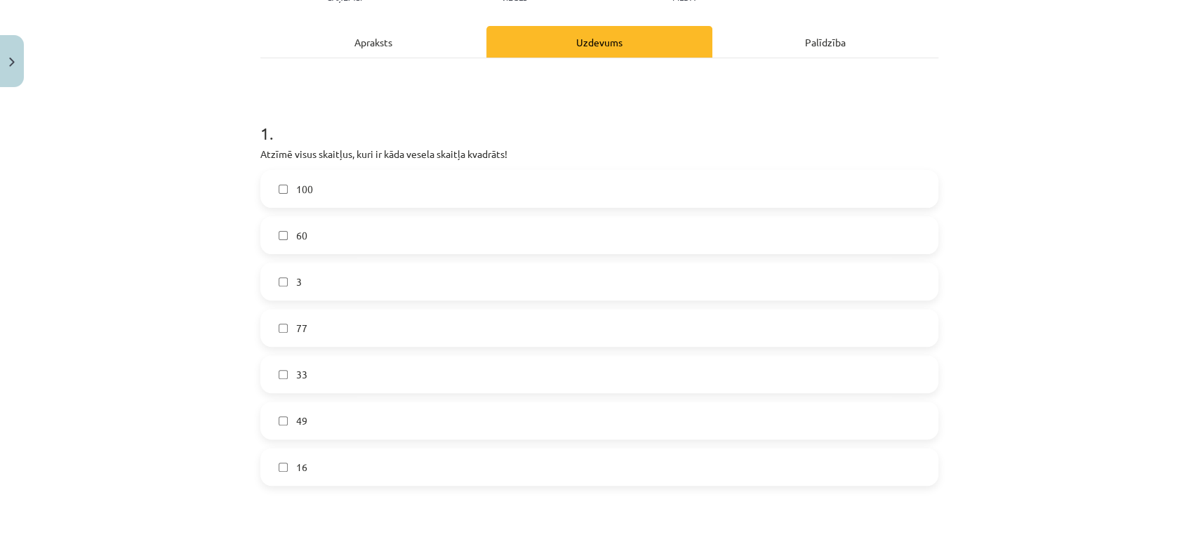
scroll to position [184, 0]
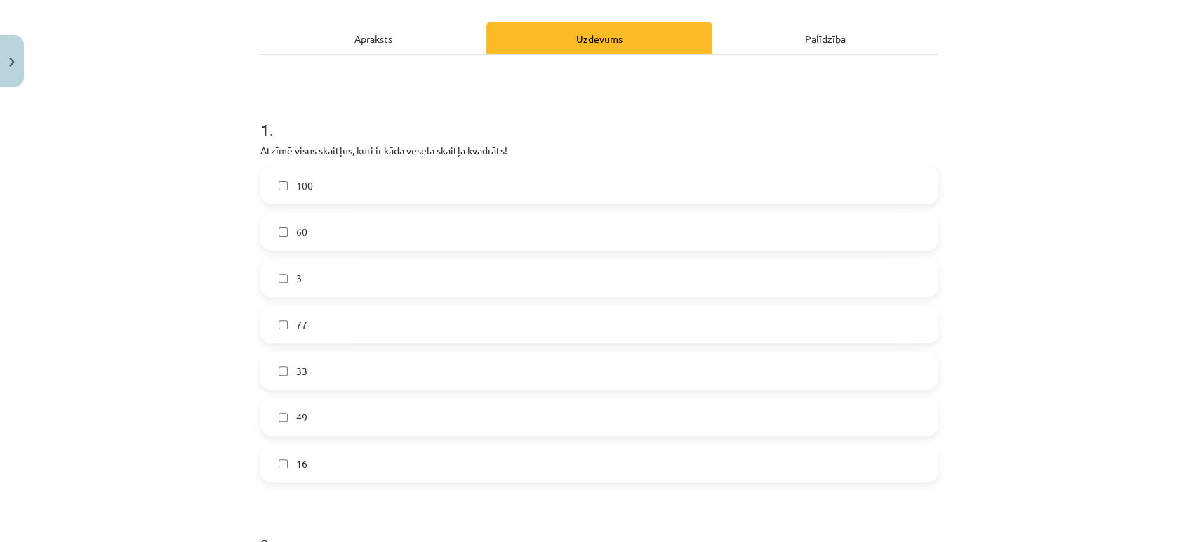
click at [355, 279] on label "3" at bounding box center [599, 277] width 675 height 35
click at [197, 453] on div "Mācību tēma: Matemātikas i - 12. klases 1. ieskaites mācību materiāls (ab) #2 📝…" at bounding box center [599, 271] width 1198 height 542
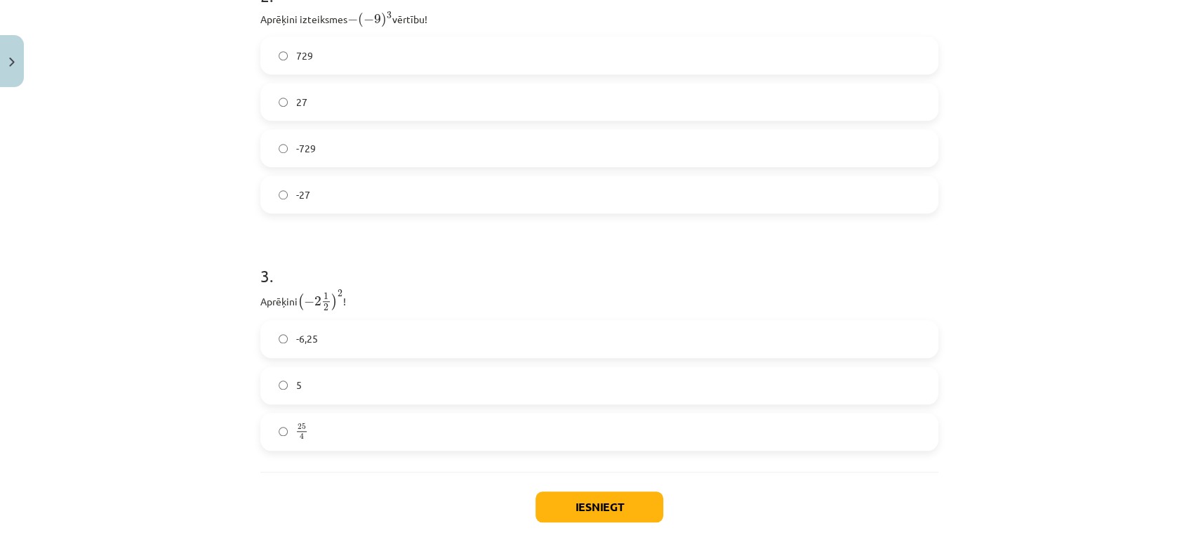
scroll to position [803, 0]
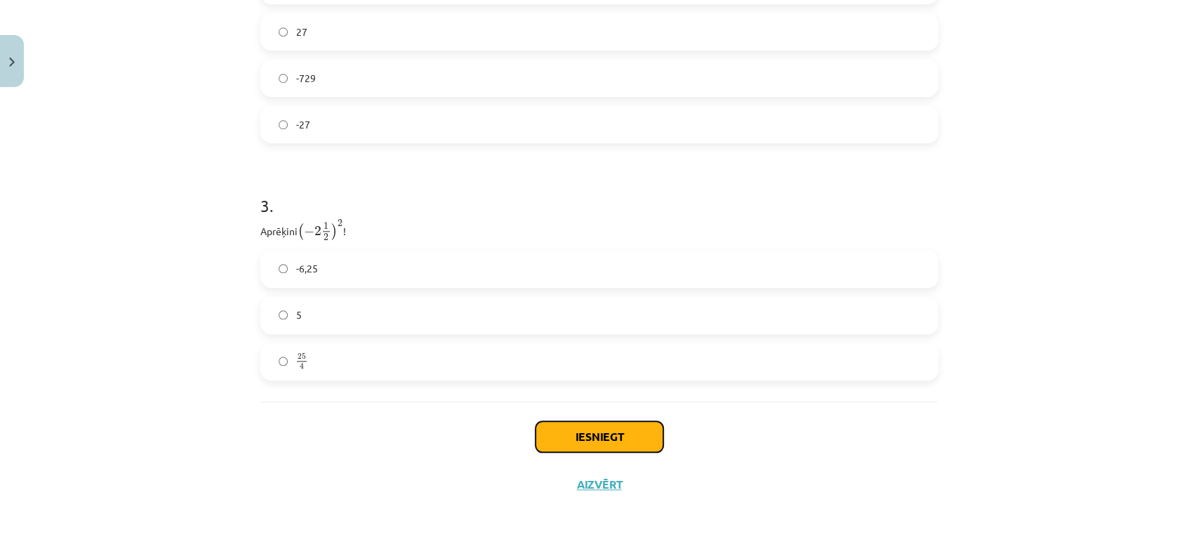
click at [590, 436] on button "Iesniegt" at bounding box center [600, 436] width 128 height 31
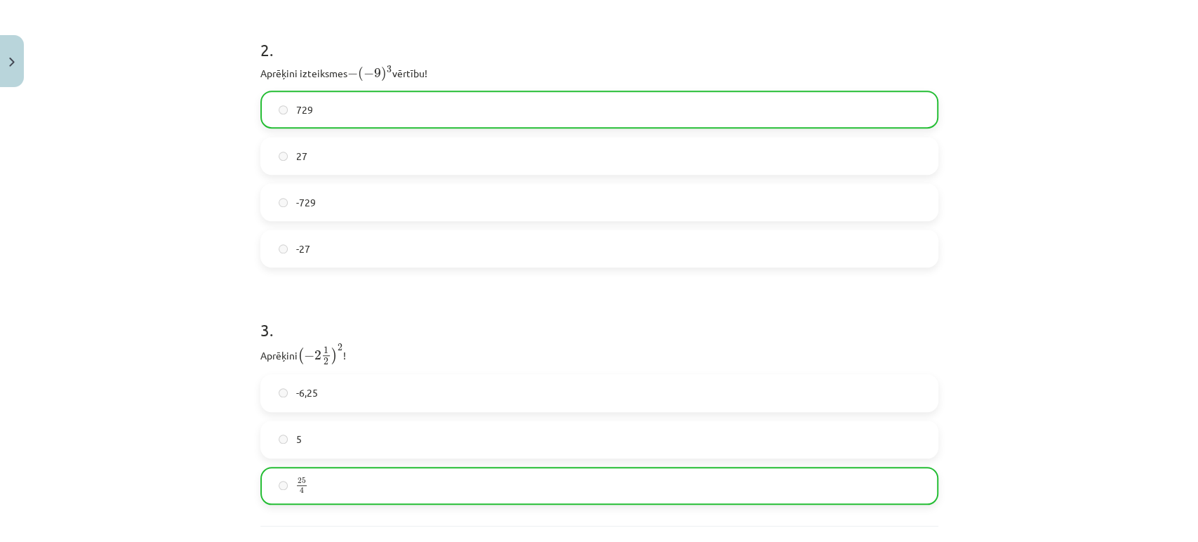
scroll to position [767, 0]
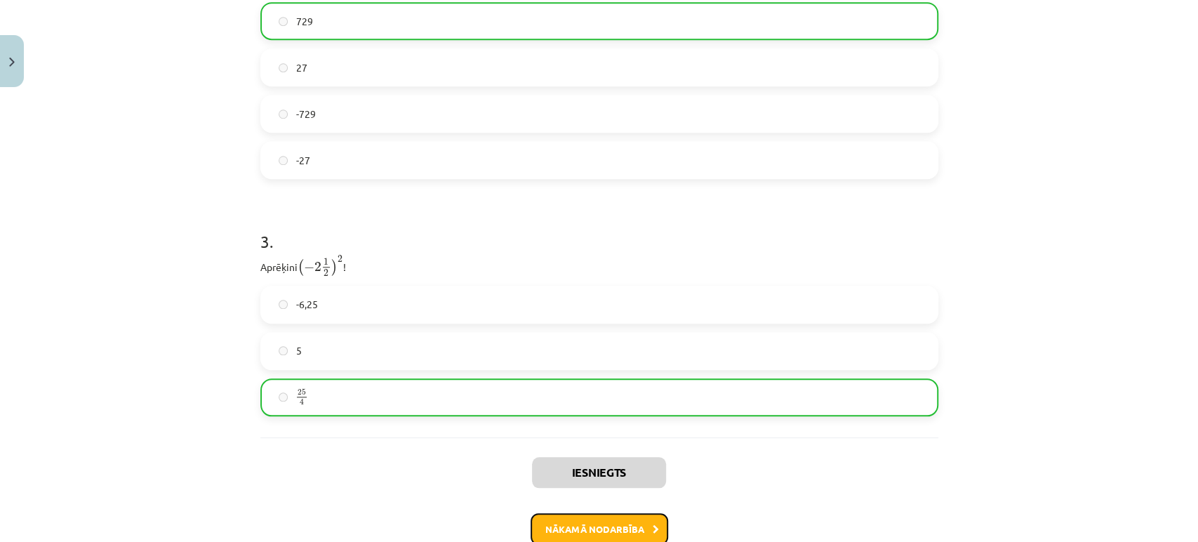
click at [628, 522] on button "Nākamā nodarbība" at bounding box center [600, 529] width 138 height 32
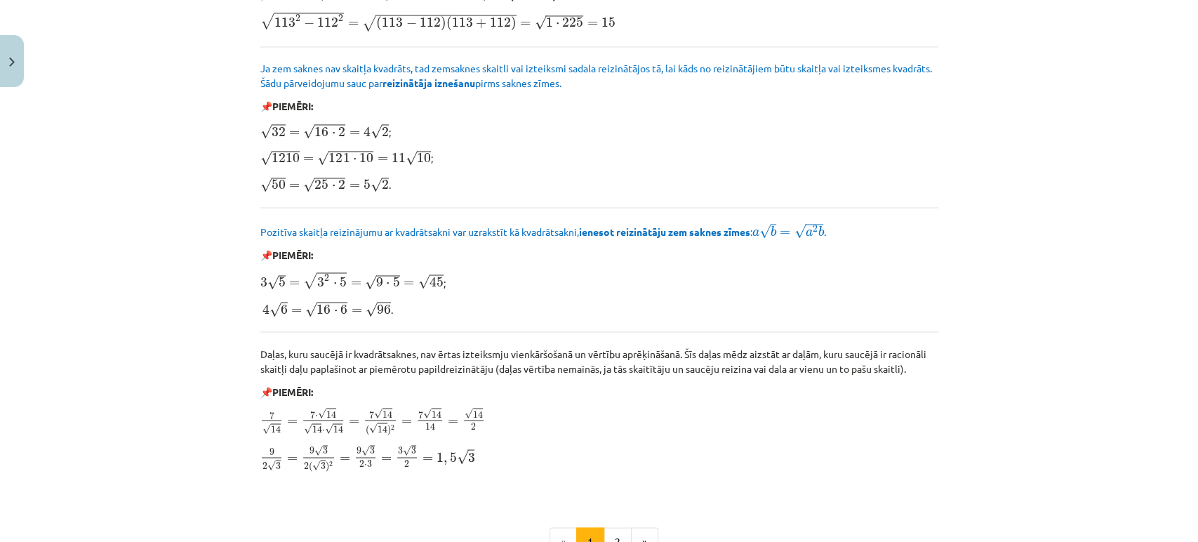
scroll to position [1658, 0]
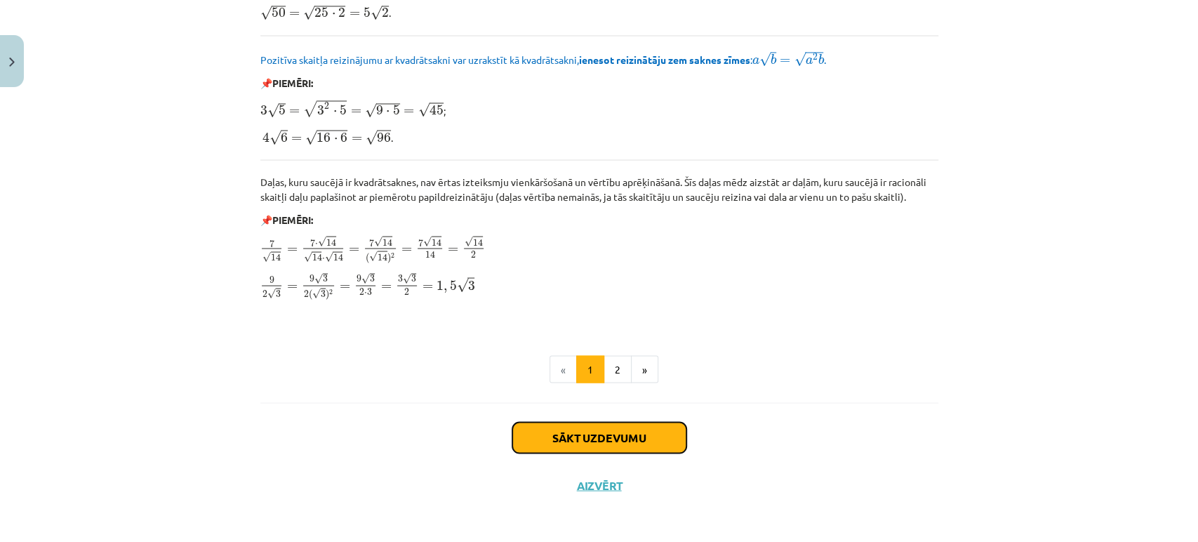
click at [550, 430] on button "Sākt uzdevumu" at bounding box center [600, 437] width 174 height 31
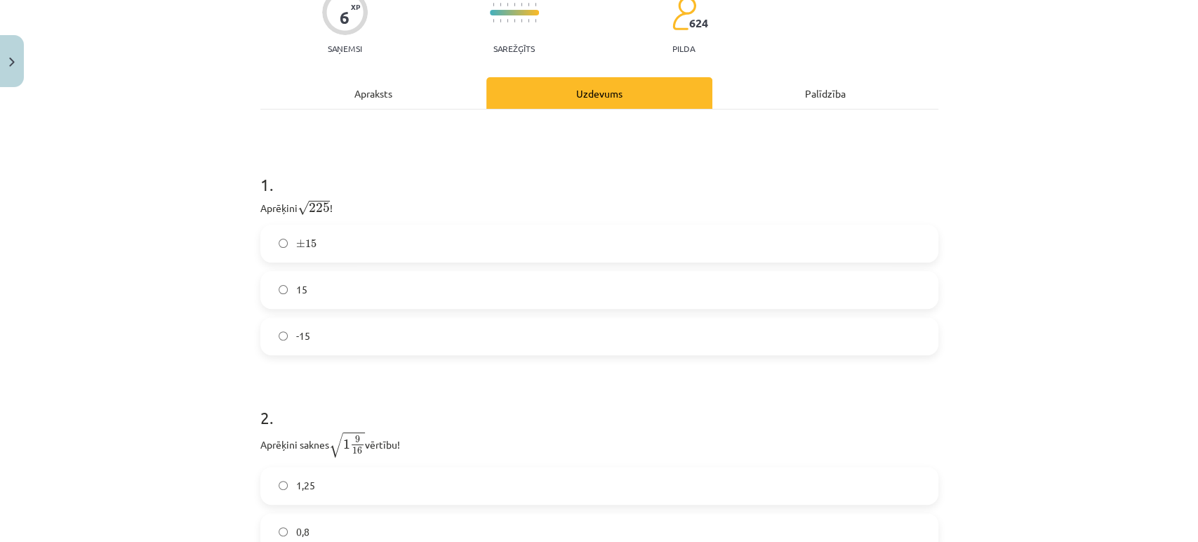
scroll to position [166, 0]
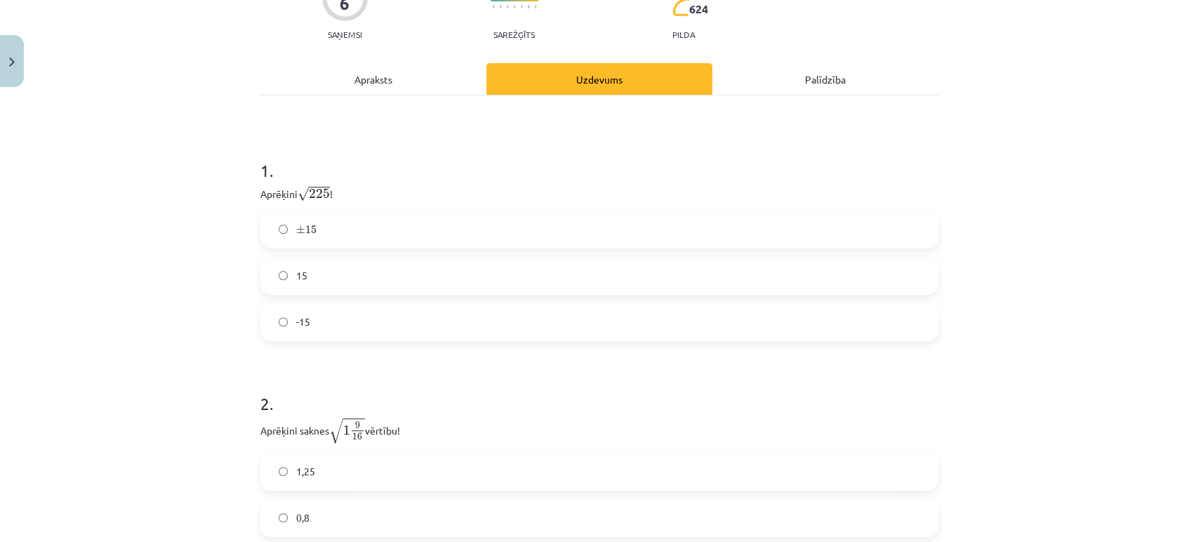
click at [491, 280] on label "15" at bounding box center [599, 275] width 675 height 35
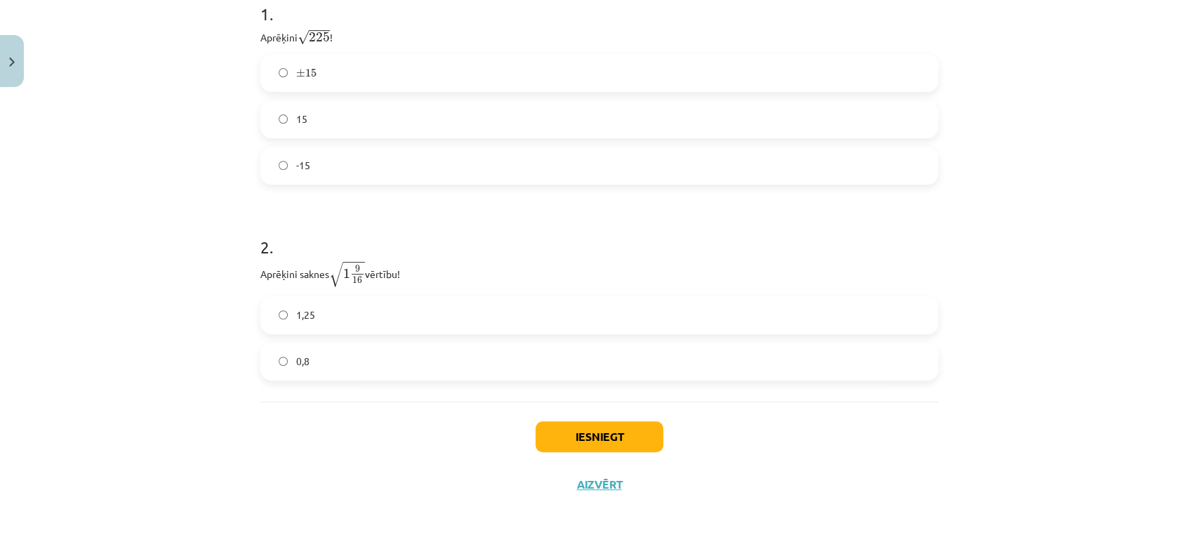
scroll to position [322, 0]
click at [379, 315] on label "1,25" at bounding box center [599, 315] width 675 height 35
click at [607, 421] on button "Iesniegt" at bounding box center [600, 436] width 128 height 31
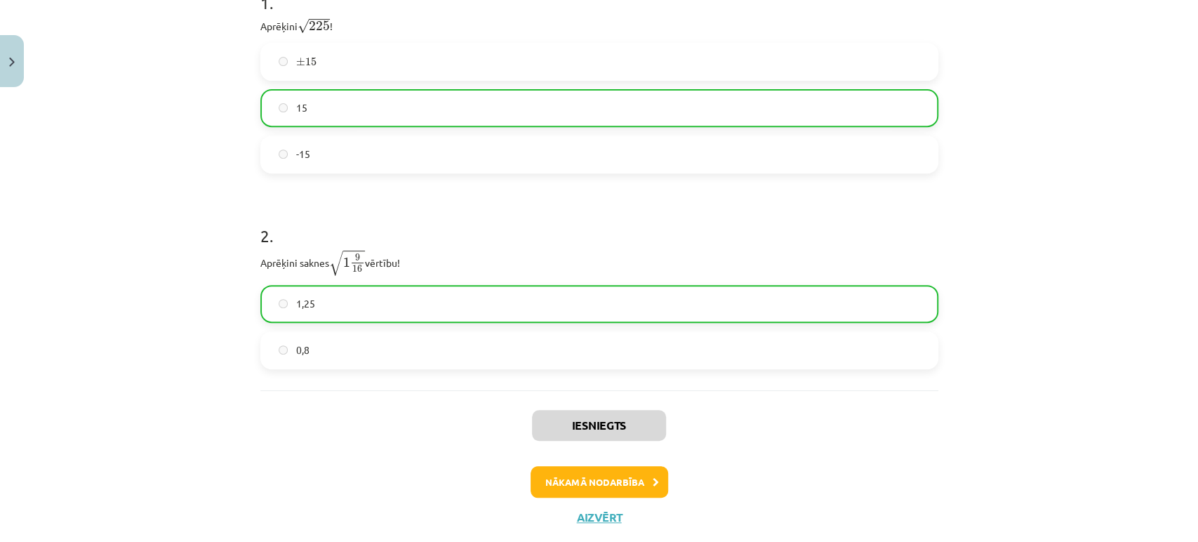
scroll to position [335, 0]
click at [587, 489] on button "Nākamā nodarbība" at bounding box center [600, 481] width 138 height 32
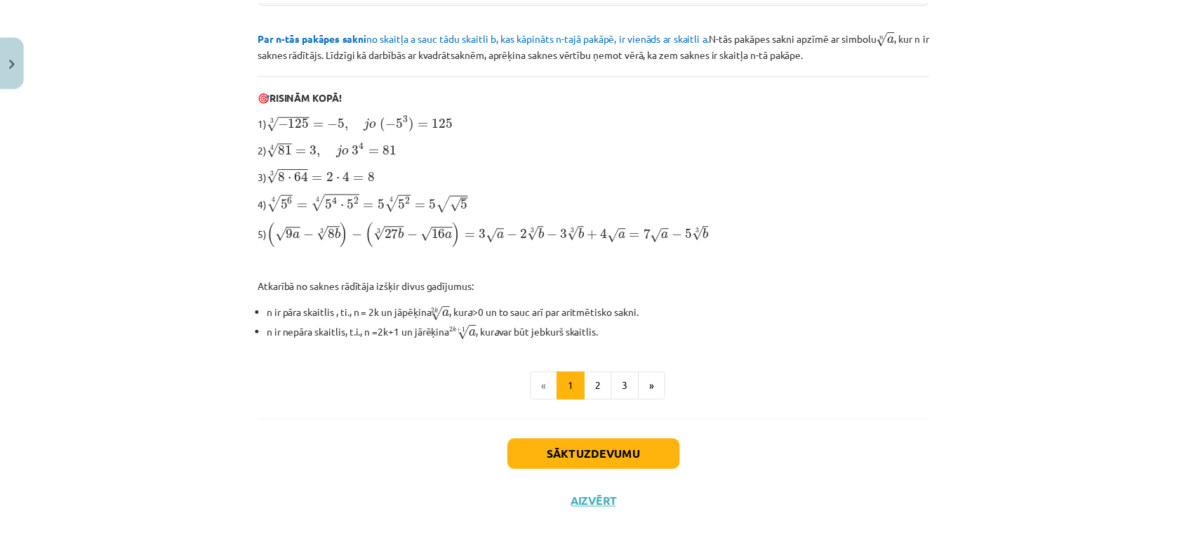
scroll to position [420, 0]
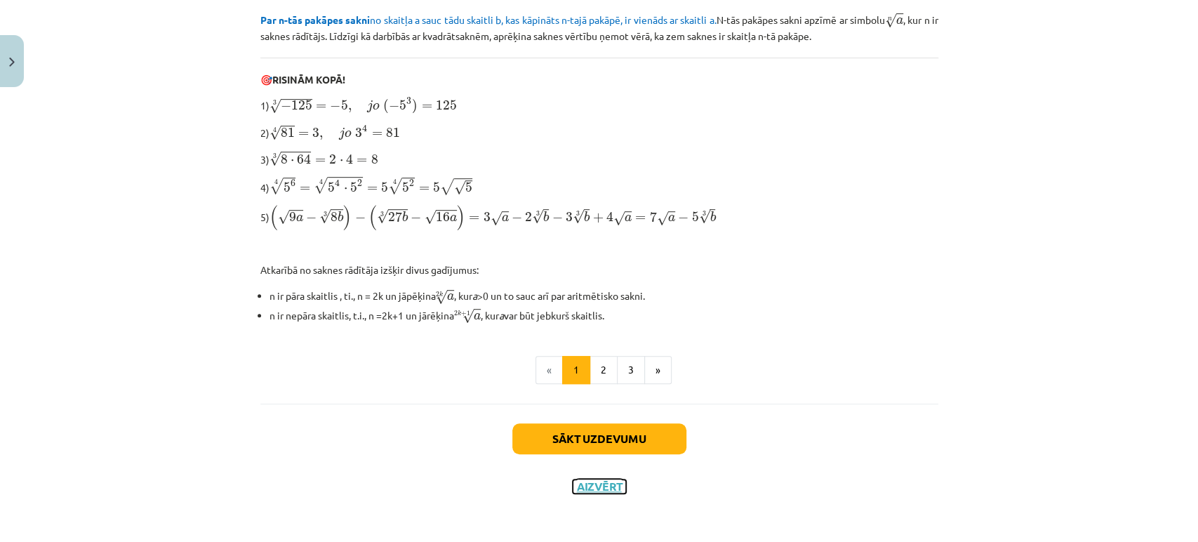
click at [588, 487] on button "Aizvērt" at bounding box center [599, 487] width 53 height 14
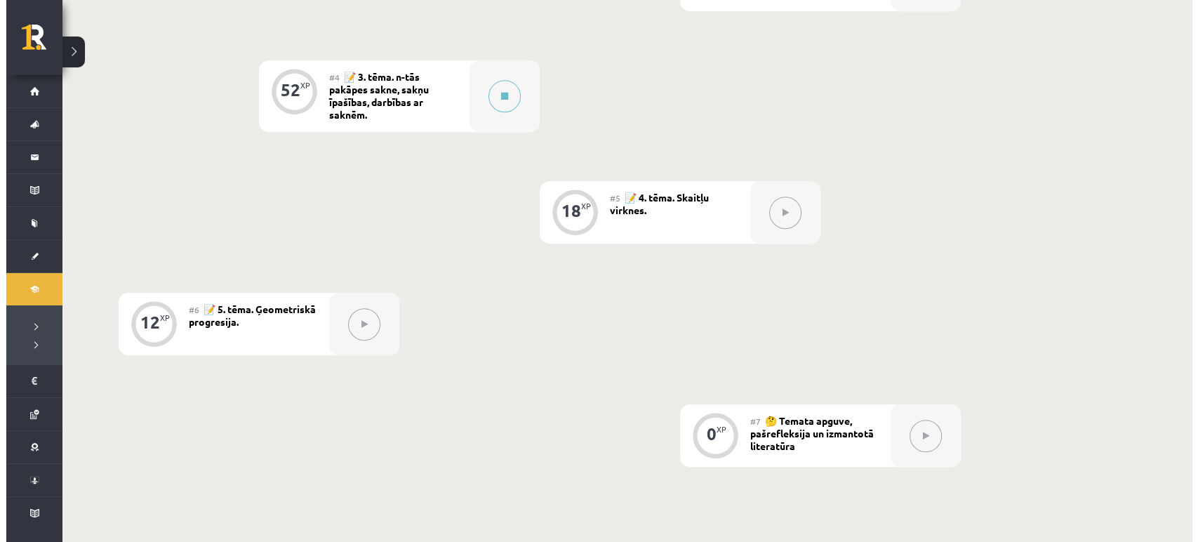
scroll to position [749, 0]
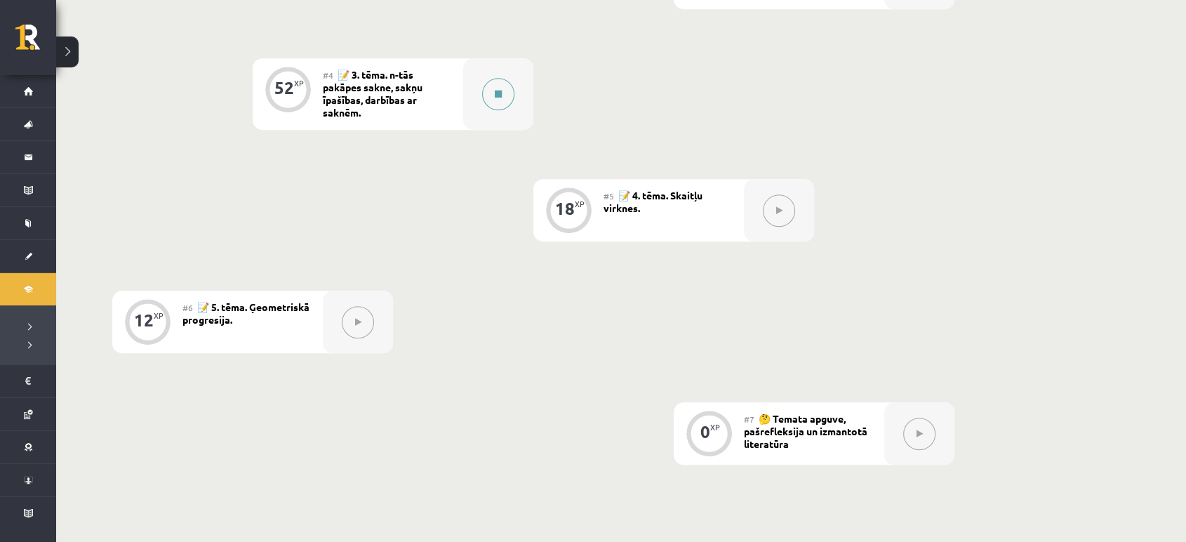
click at [494, 104] on button at bounding box center [498, 94] width 32 height 32
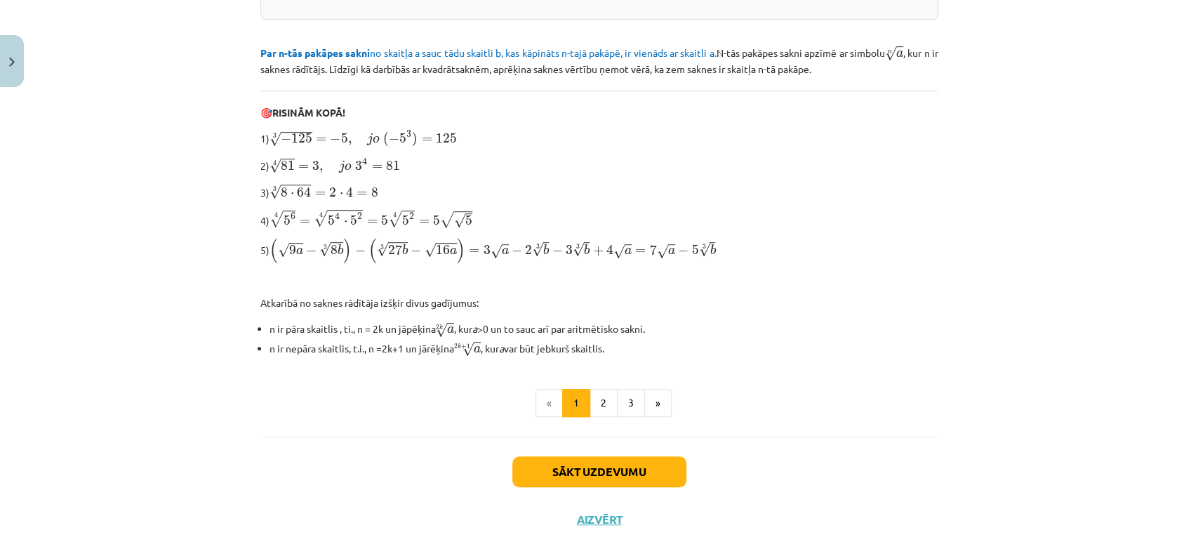
scroll to position [420, 0]
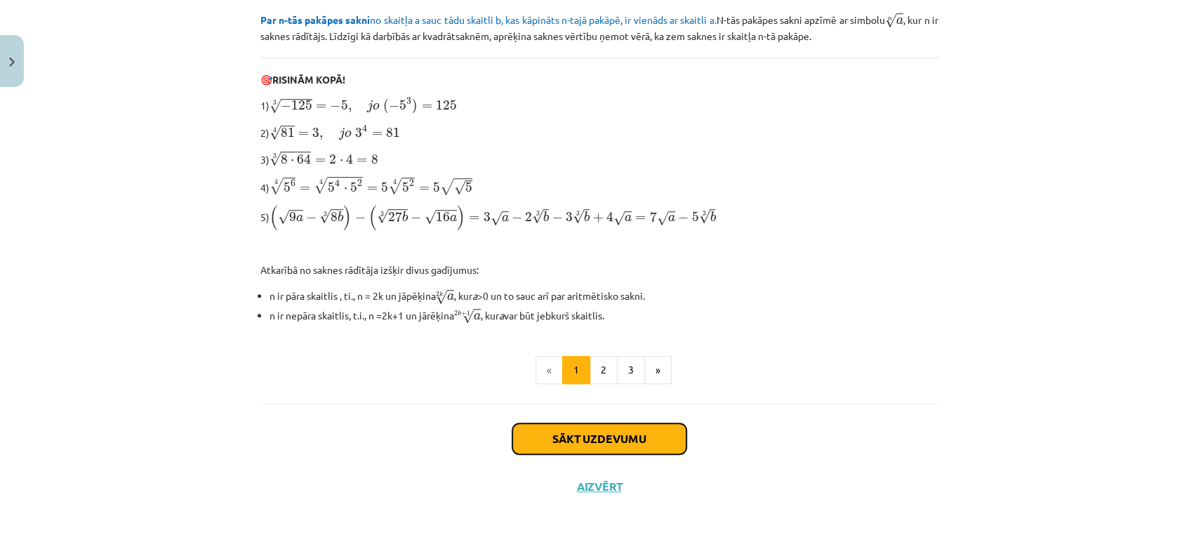
click at [553, 431] on button "Sākt uzdevumu" at bounding box center [600, 438] width 174 height 31
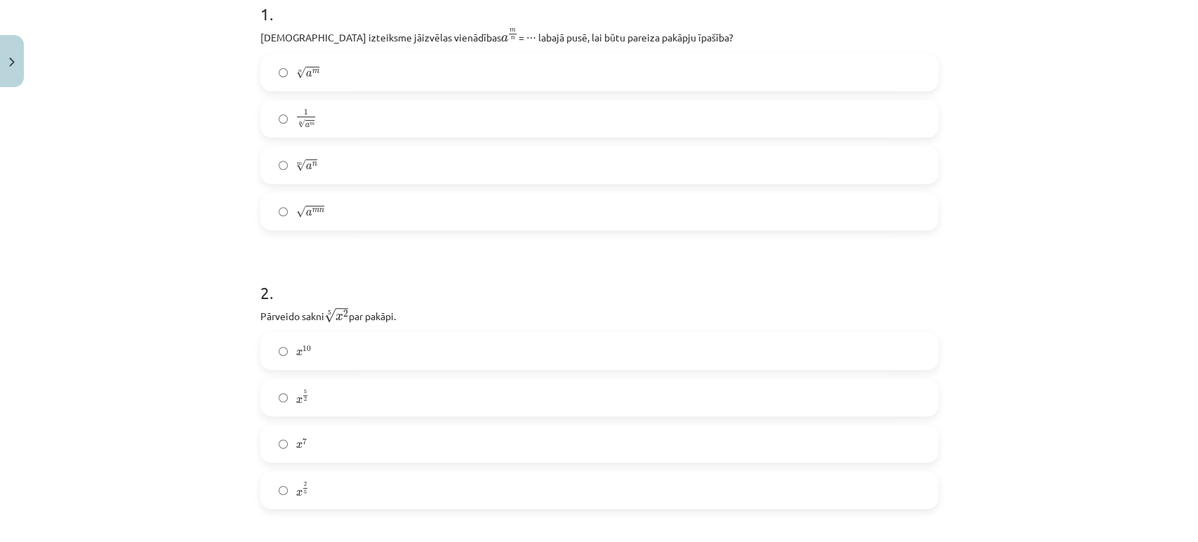
scroll to position [301, 0]
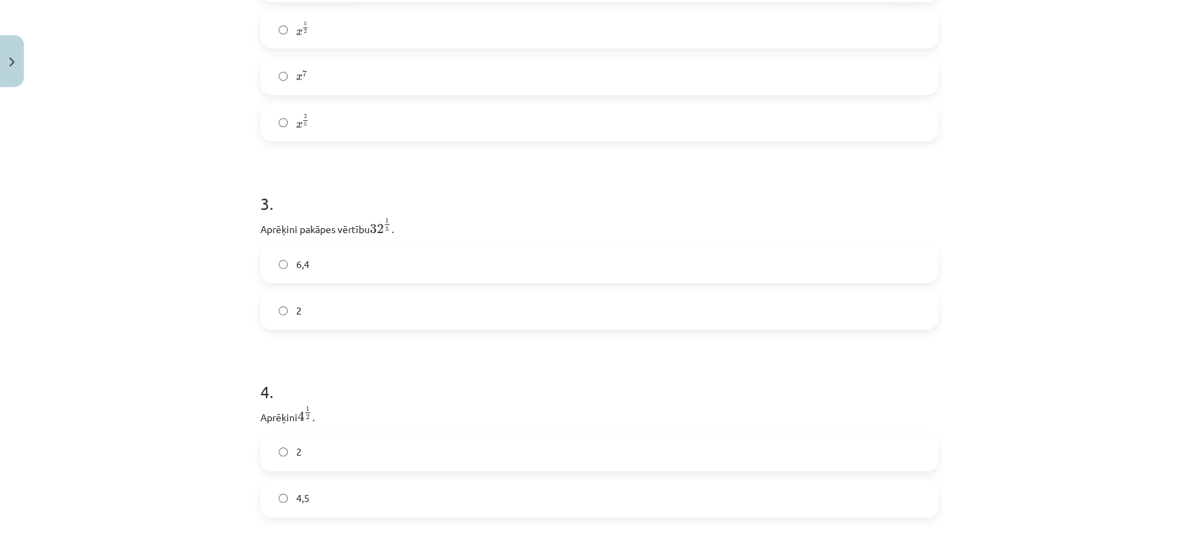
click at [308, 324] on label "2" at bounding box center [599, 310] width 675 height 35
click at [428, 265] on label "6,4" at bounding box center [599, 274] width 675 height 35
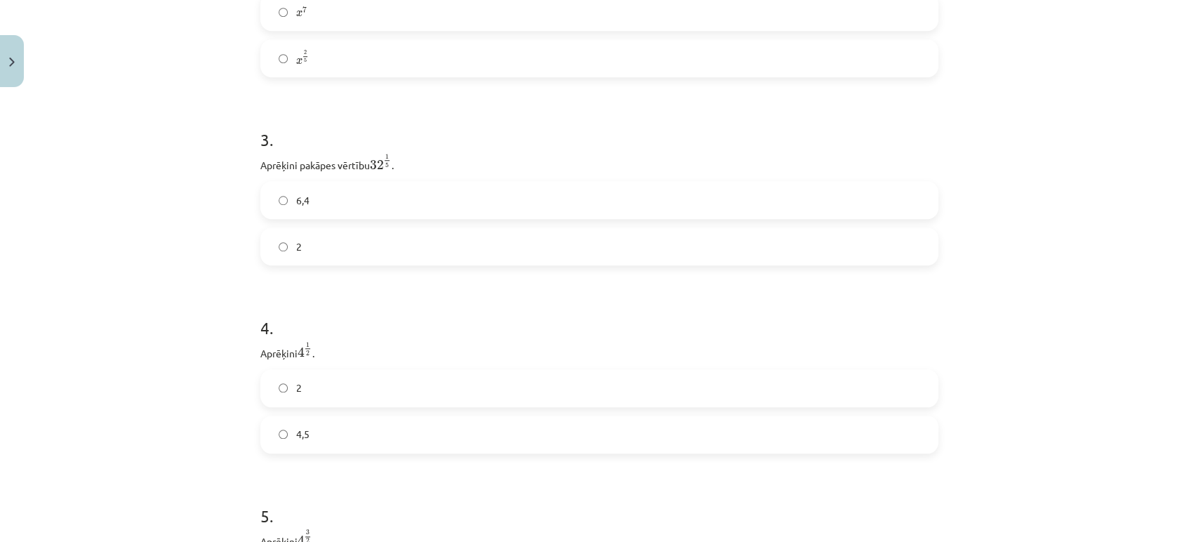
scroll to position [753, 0]
click at [323, 416] on label "4,5" at bounding box center [599, 413] width 675 height 35
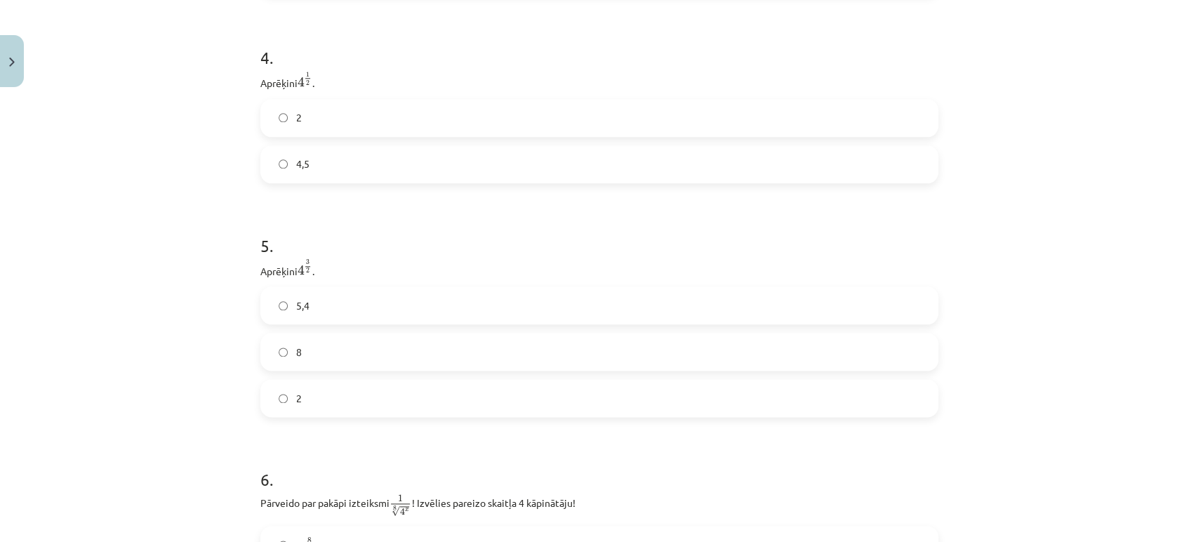
scroll to position [1004, 0]
click at [318, 302] on label "5,4" at bounding box center [599, 303] width 675 height 35
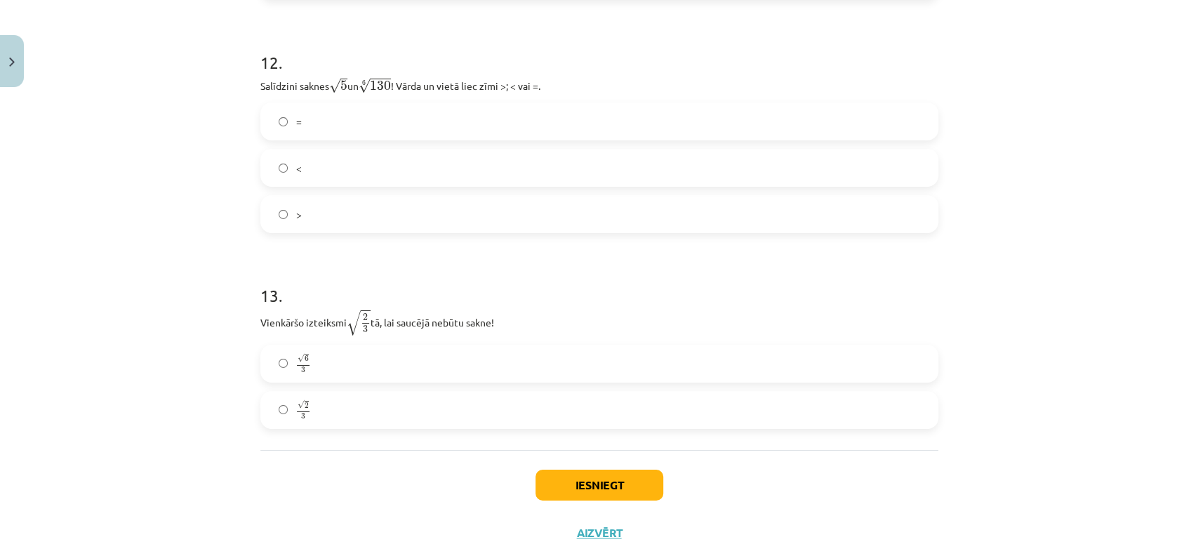
scroll to position [3060, 0]
